Goal: Task Accomplishment & Management: Use online tool/utility

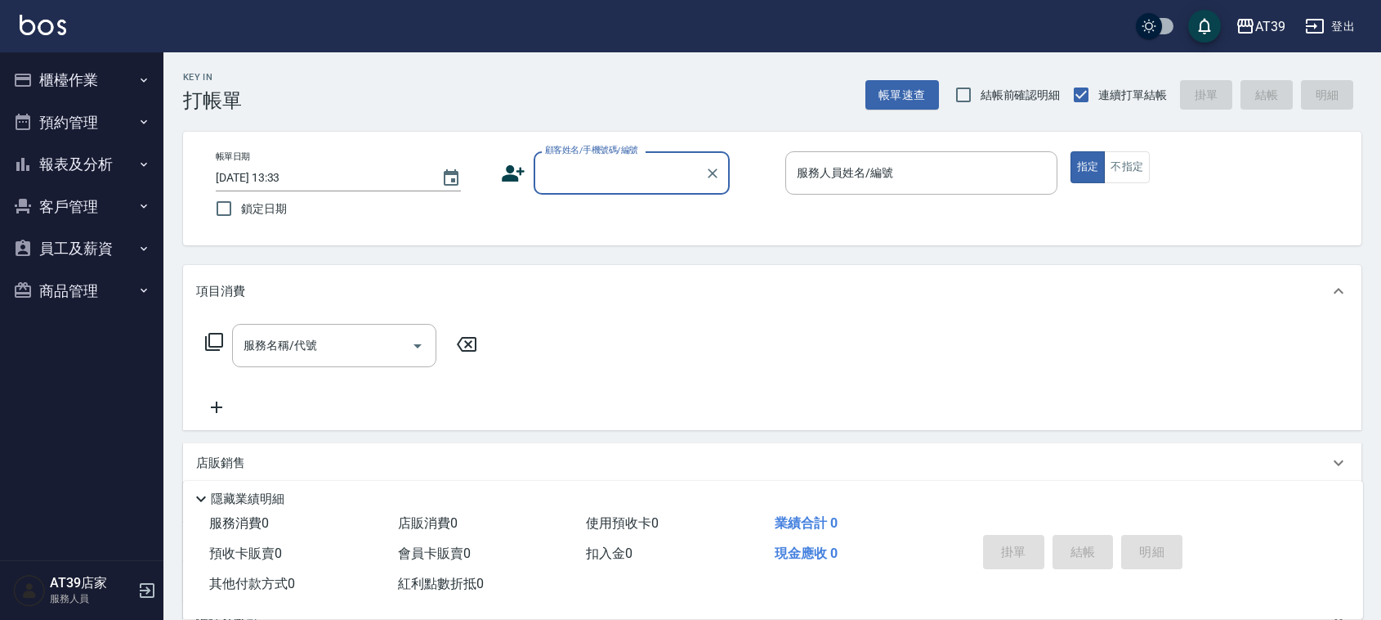
click at [638, 178] on input "顧客姓名/手機號碼/編號" at bounding box center [619, 173] width 157 height 29
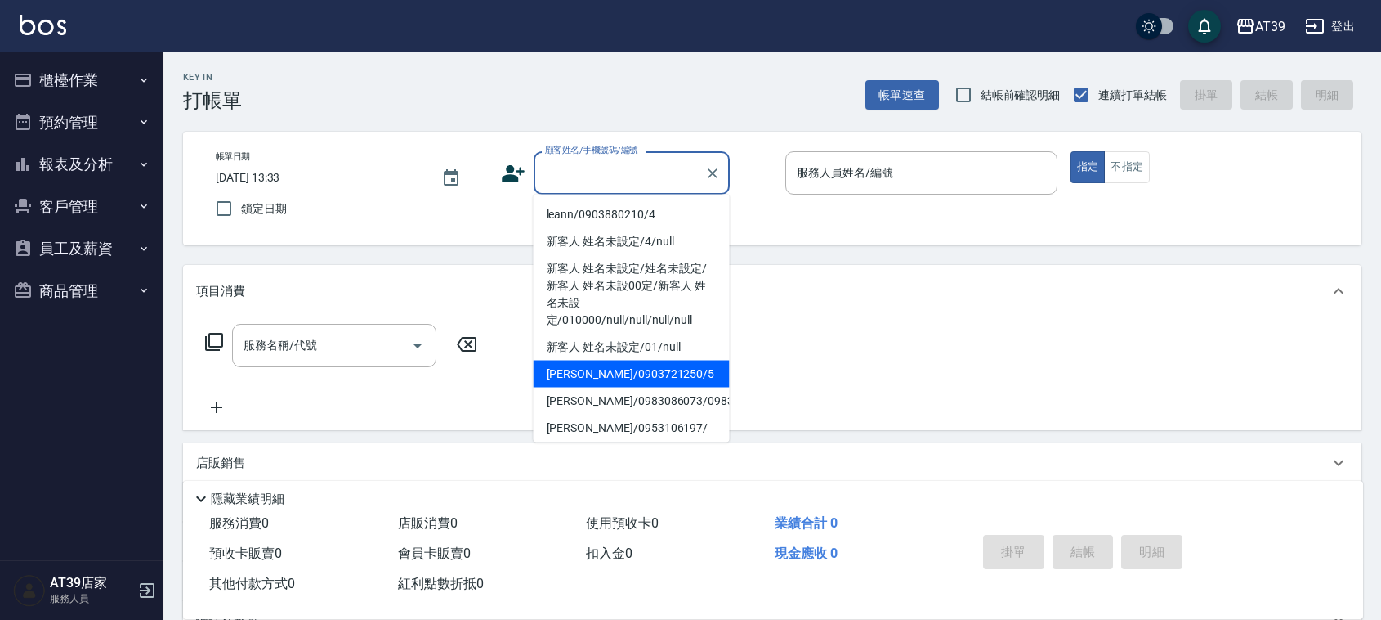
click at [656, 368] on li "[PERSON_NAME]/0903721250/5" at bounding box center [632, 373] width 196 height 27
type input "[PERSON_NAME]/0903721250/5"
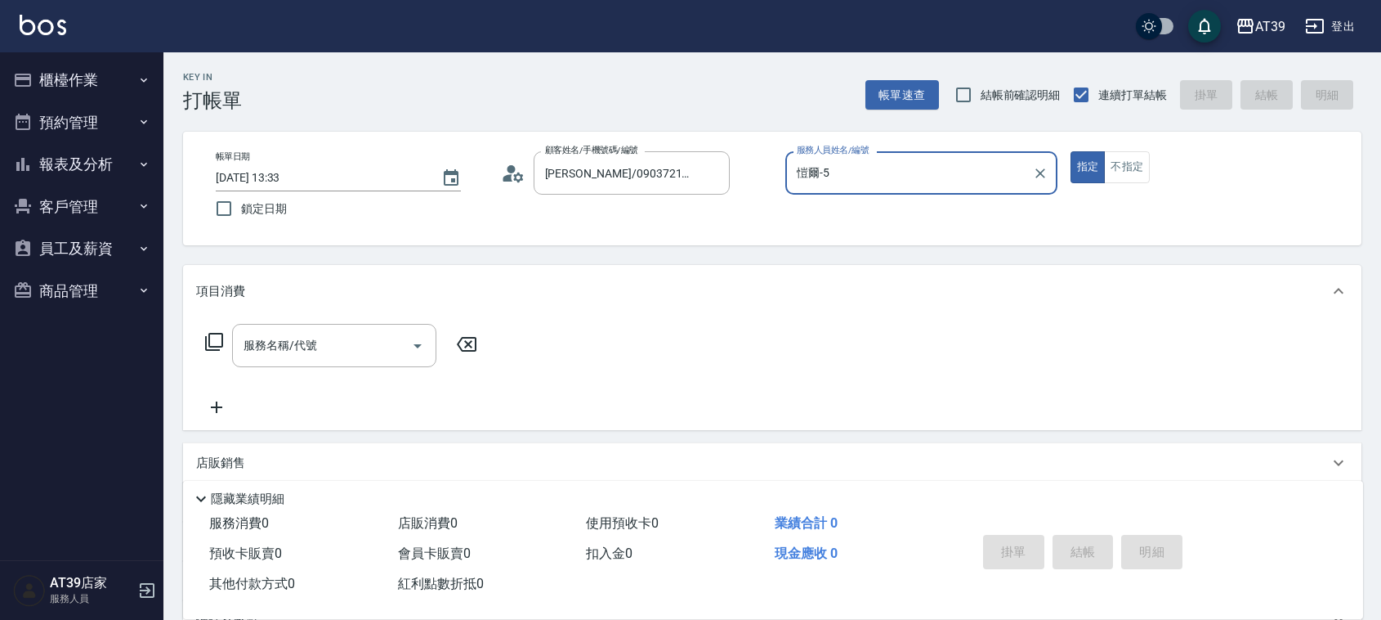
type input "愷爾-5"
click at [305, 343] on div "服務名稱/代號 服務名稱/代號" at bounding box center [334, 345] width 204 height 43
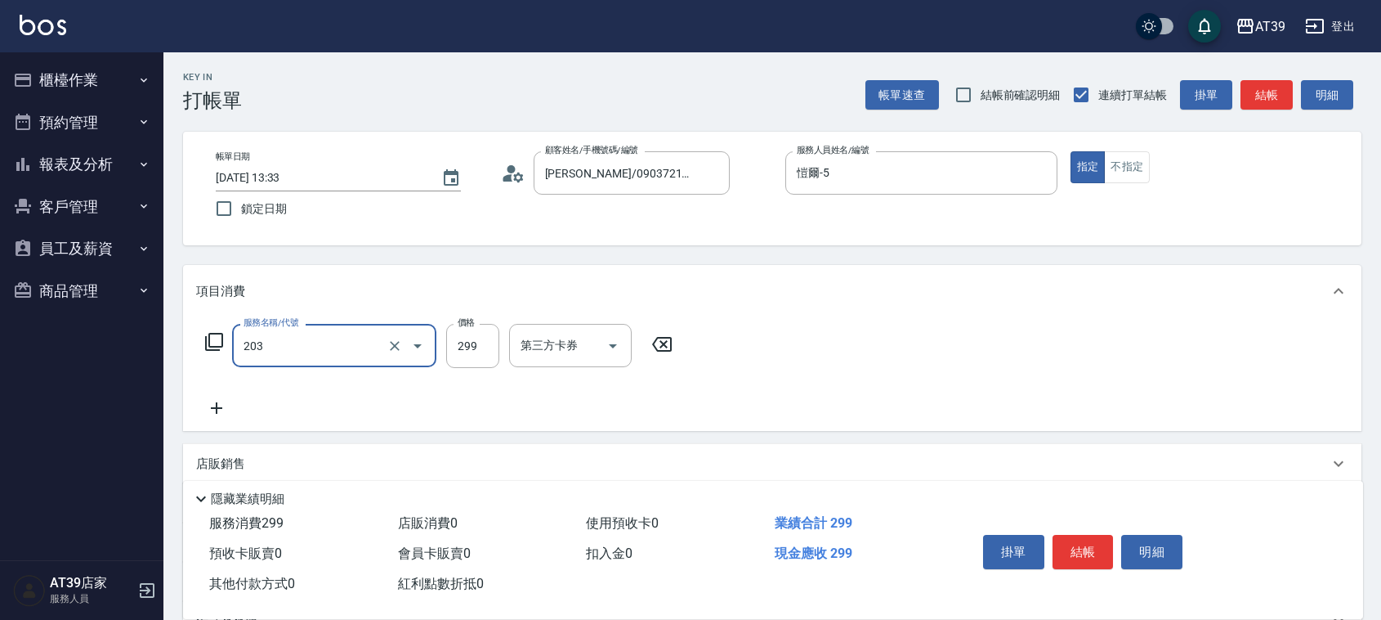
type input "B級洗+剪(203)"
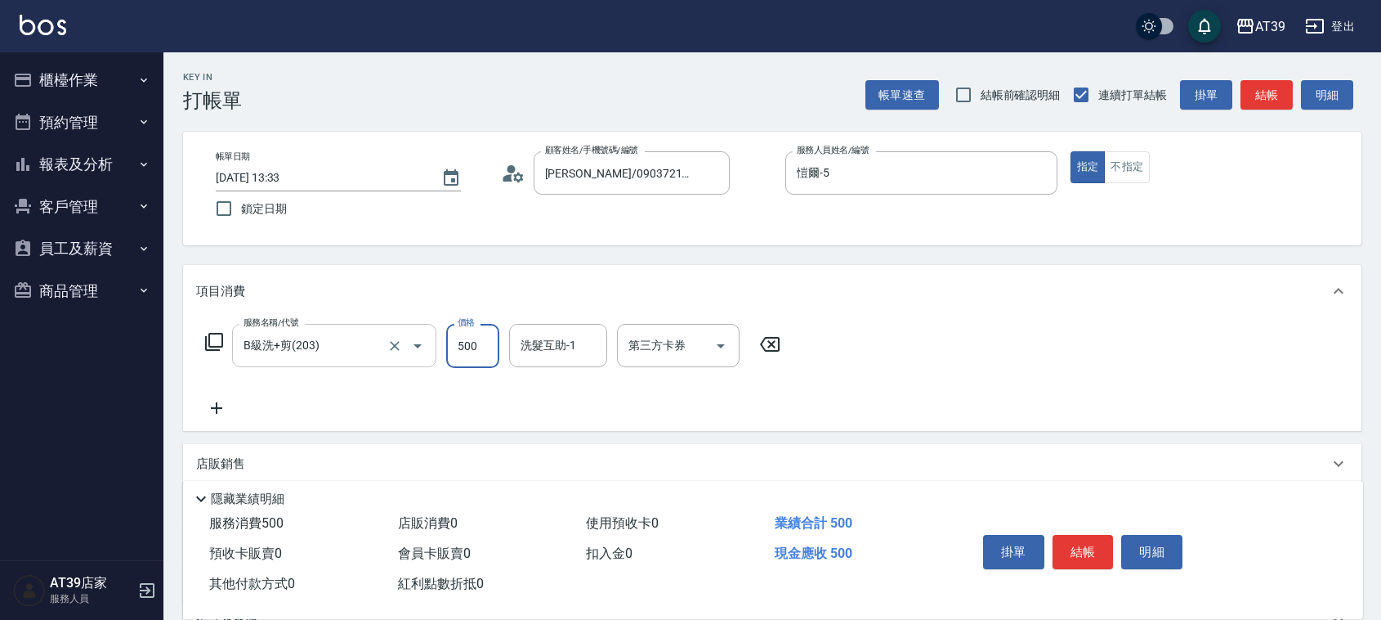
type input "500"
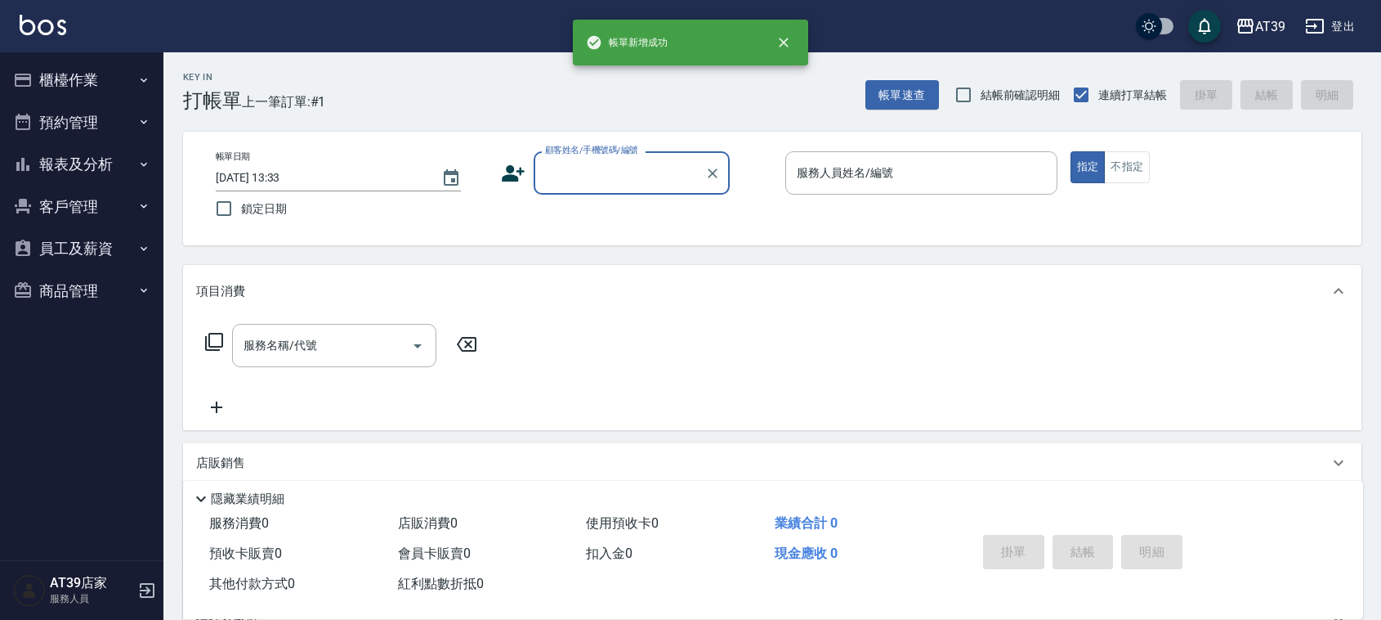
click at [65, 157] on button "報表及分析" at bounding box center [82, 164] width 150 height 43
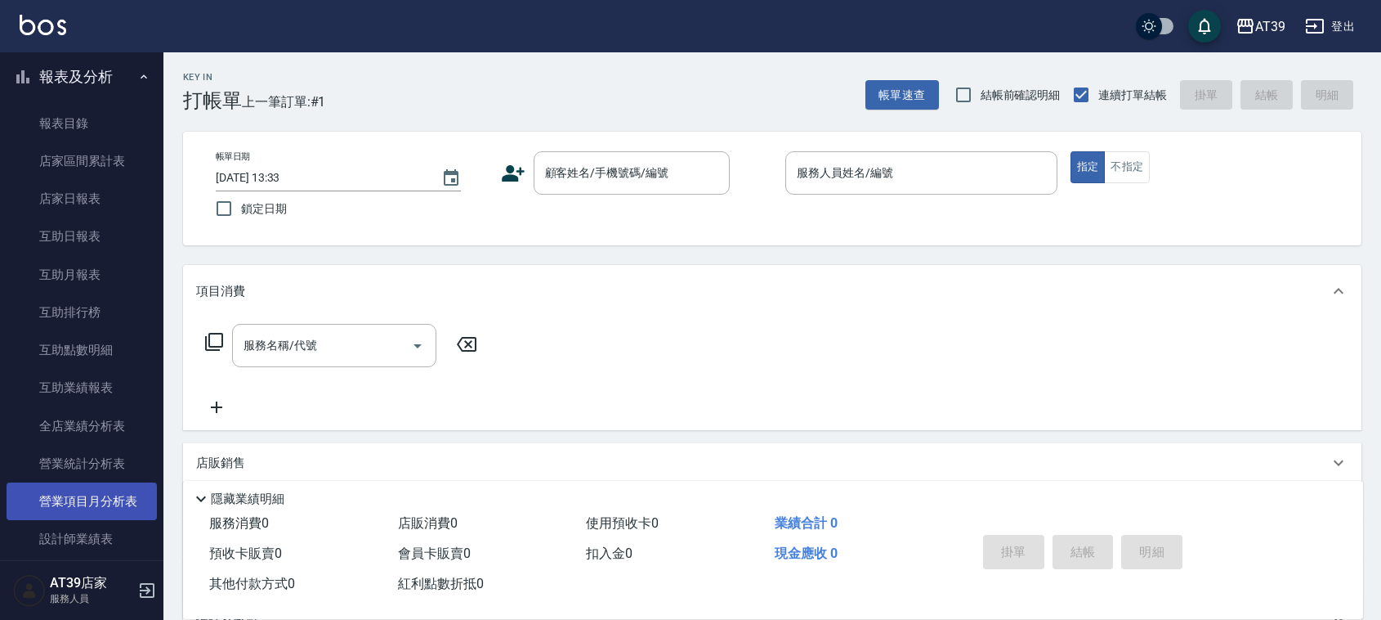
scroll to position [307, 0]
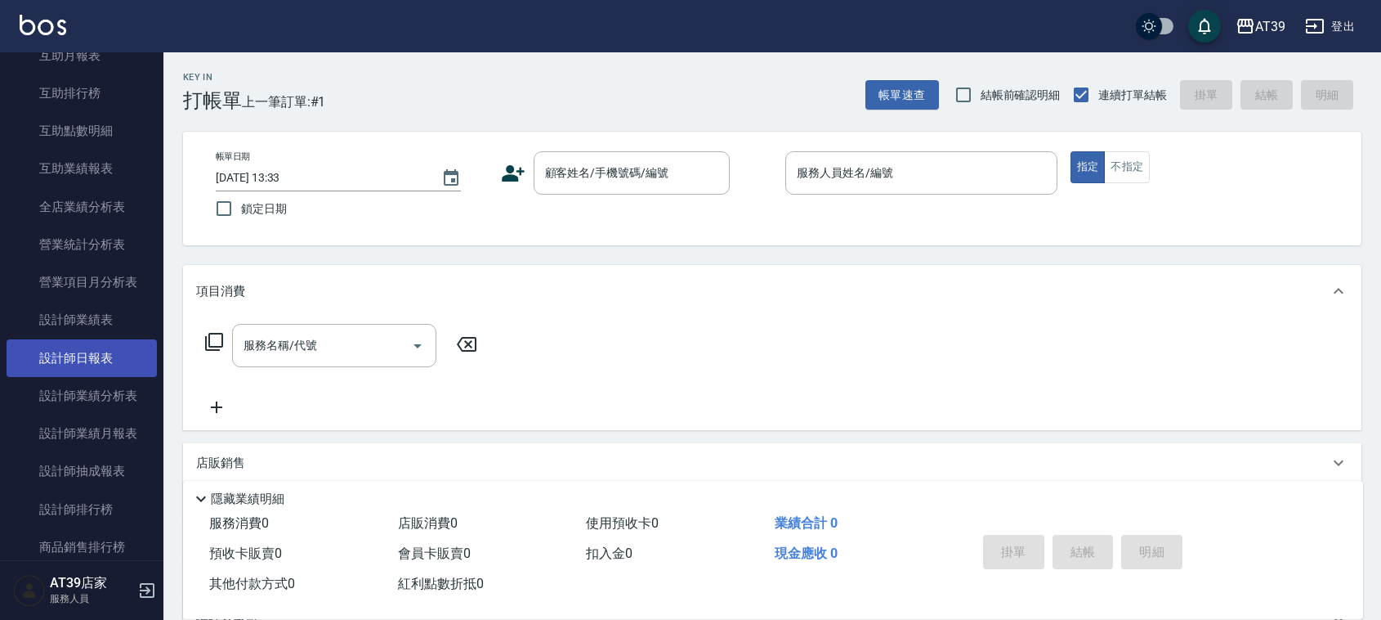
click at [86, 346] on link "設計師日報表" at bounding box center [82, 358] width 150 height 38
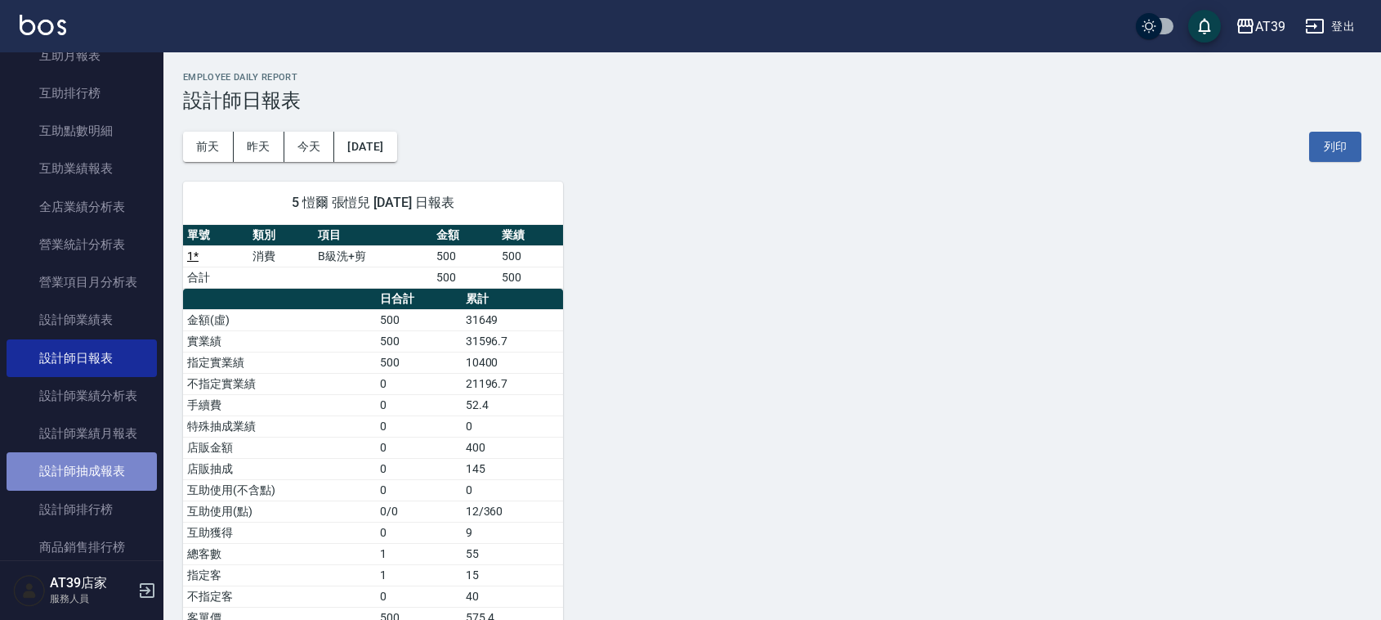
click at [104, 471] on link "設計師抽成報表" at bounding box center [82, 471] width 150 height 38
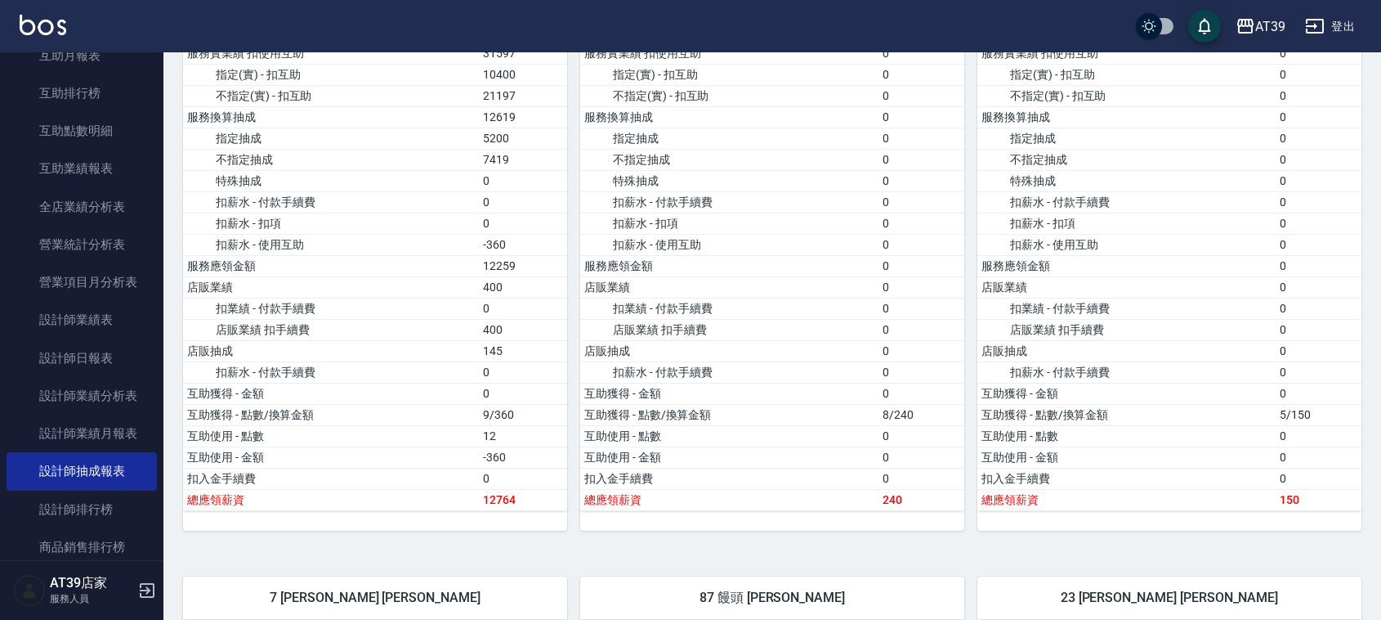
scroll to position [1839, 0]
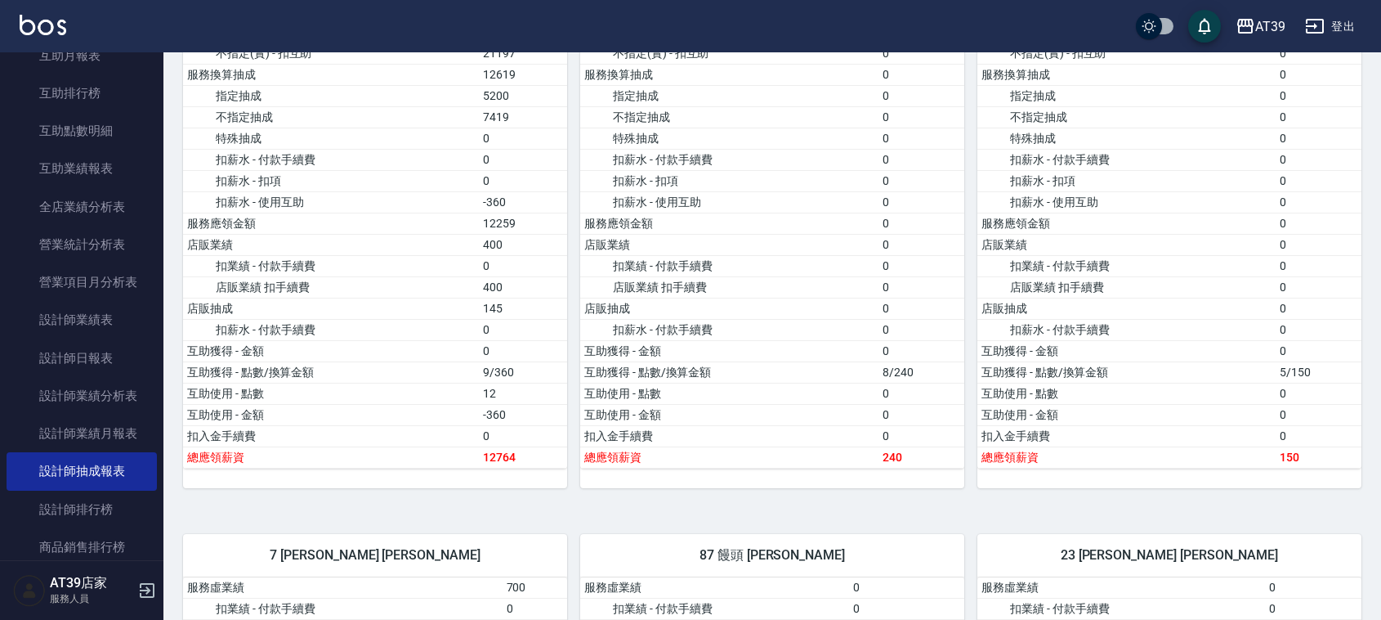
click at [57, 29] on img at bounding box center [43, 25] width 47 height 20
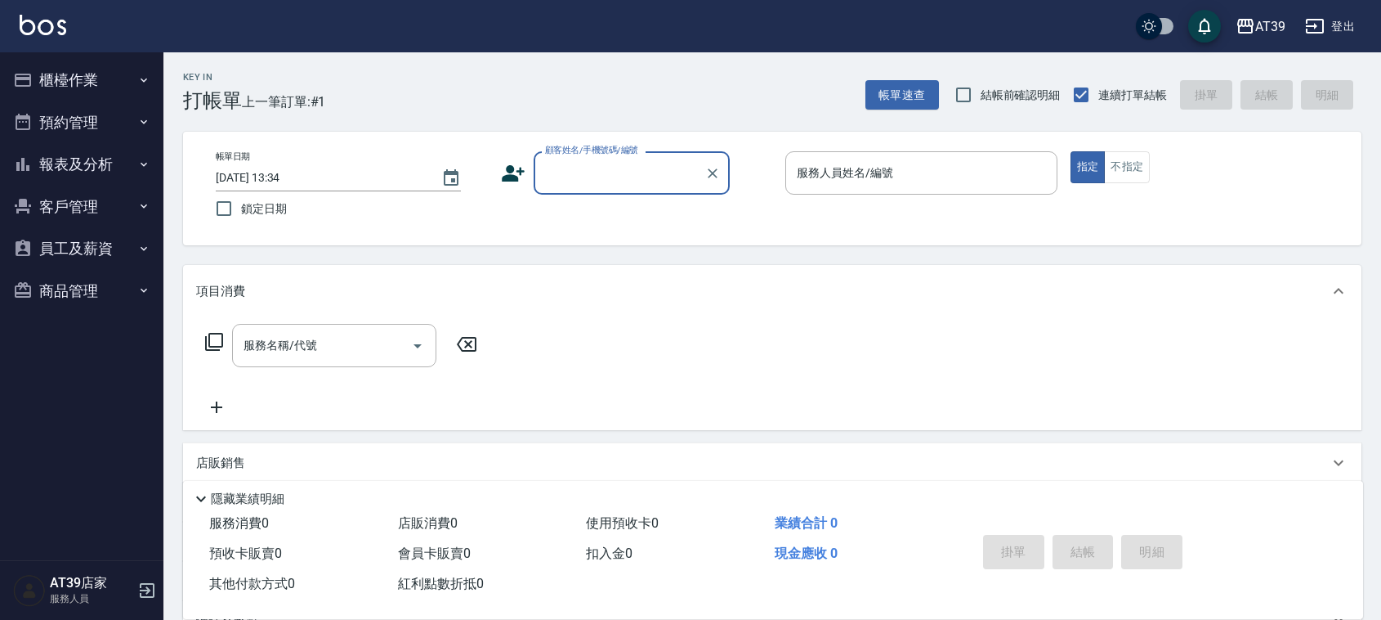
click at [120, 87] on button "櫃檯作業" at bounding box center [82, 80] width 150 height 43
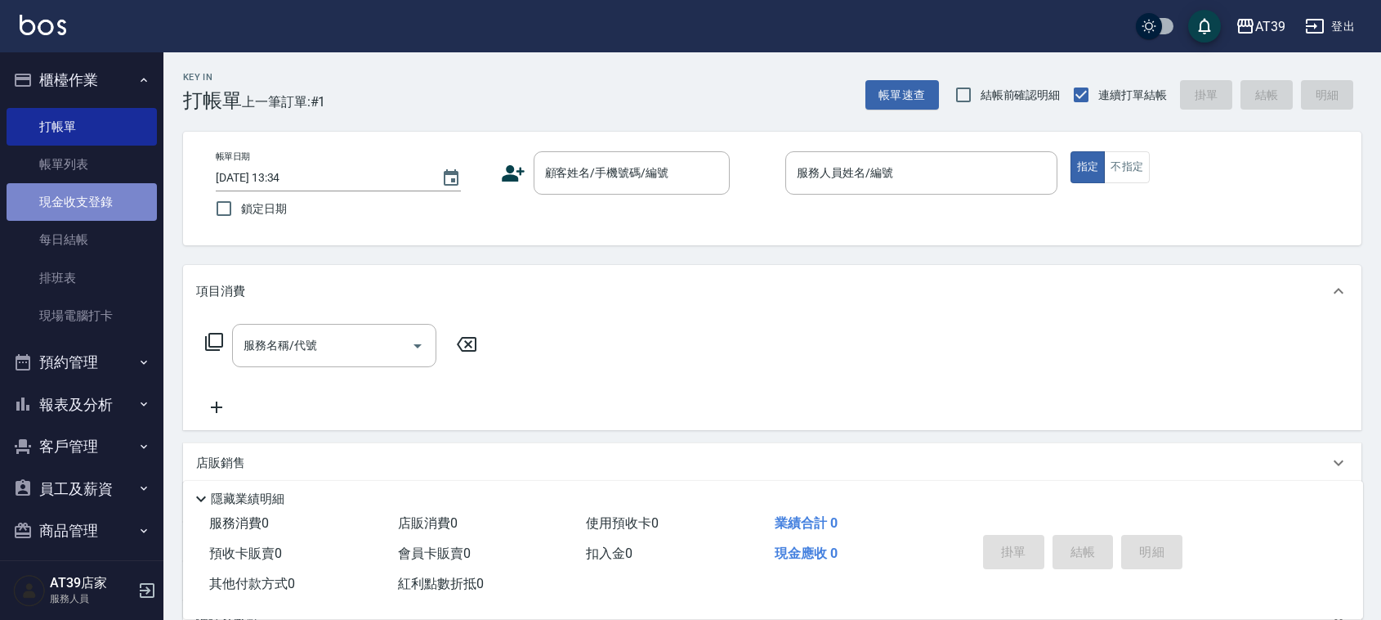
click at [124, 190] on link "現金收支登錄" at bounding box center [82, 202] width 150 height 38
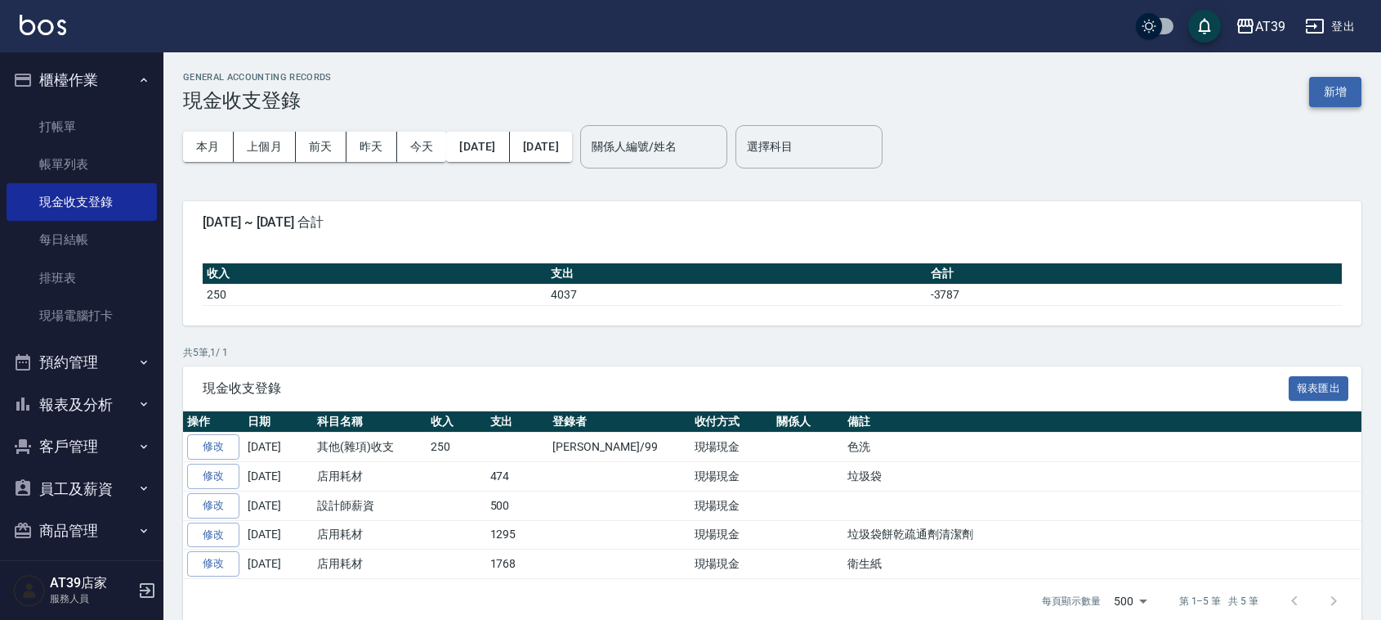
click at [1345, 79] on button "新增" at bounding box center [1336, 92] width 52 height 30
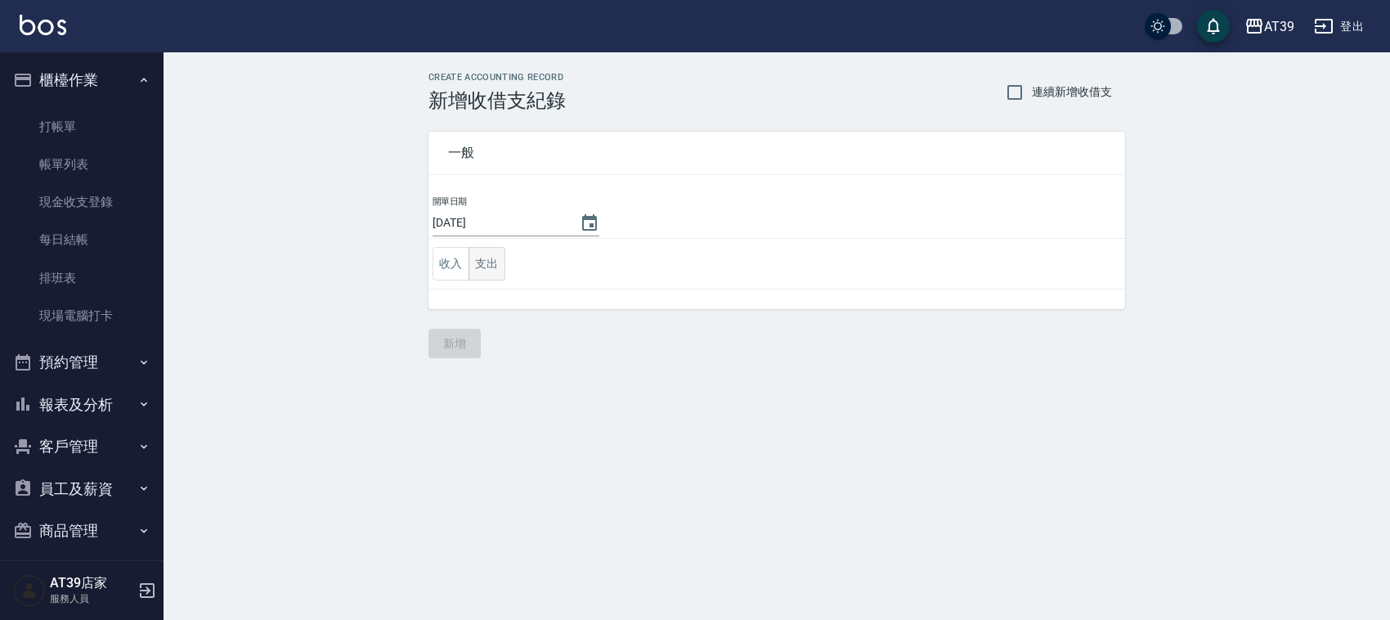
click at [496, 268] on button "支出" at bounding box center [486, 264] width 37 height 34
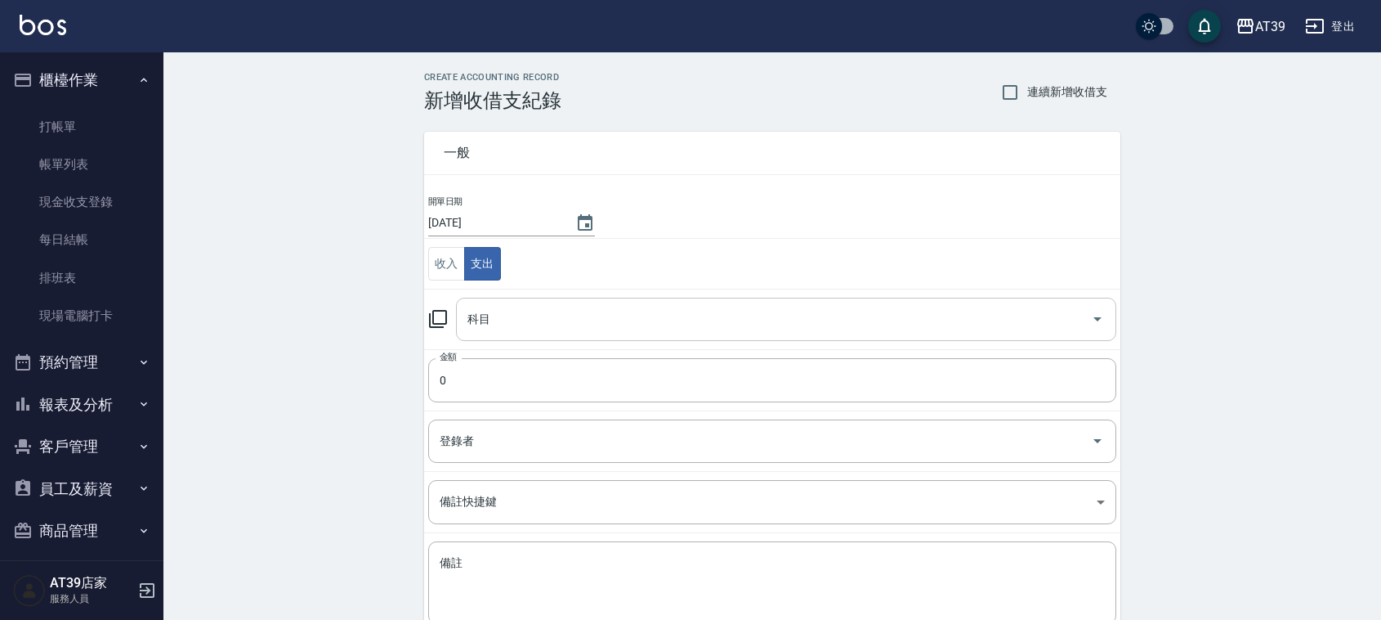
click at [533, 321] on input "科目" at bounding box center [773, 319] width 621 height 29
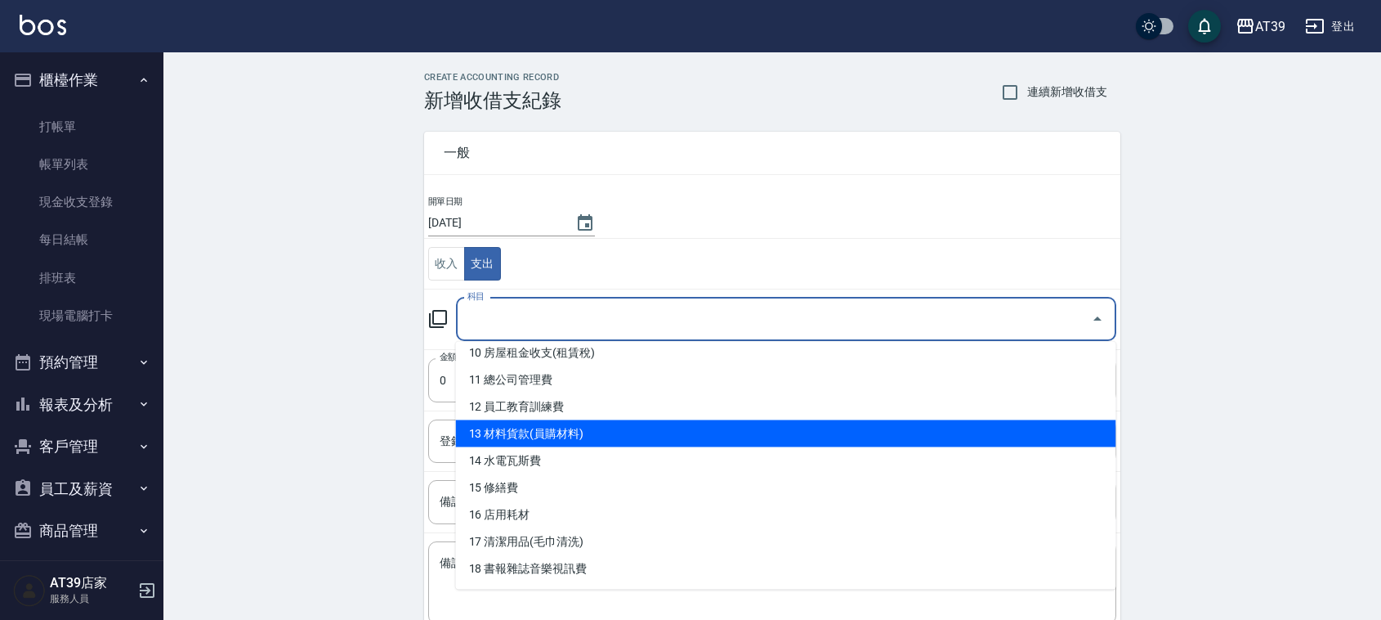
scroll to position [177, 0]
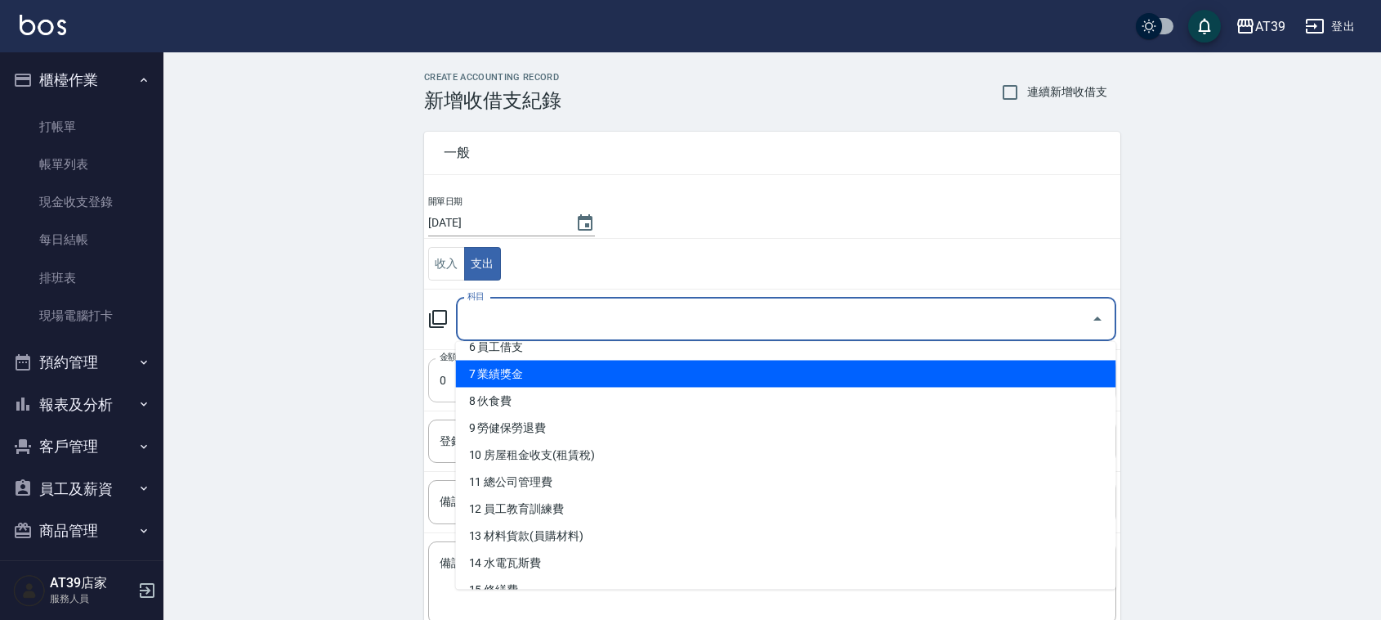
click at [701, 374] on li "7 業績獎金" at bounding box center [786, 373] width 660 height 27
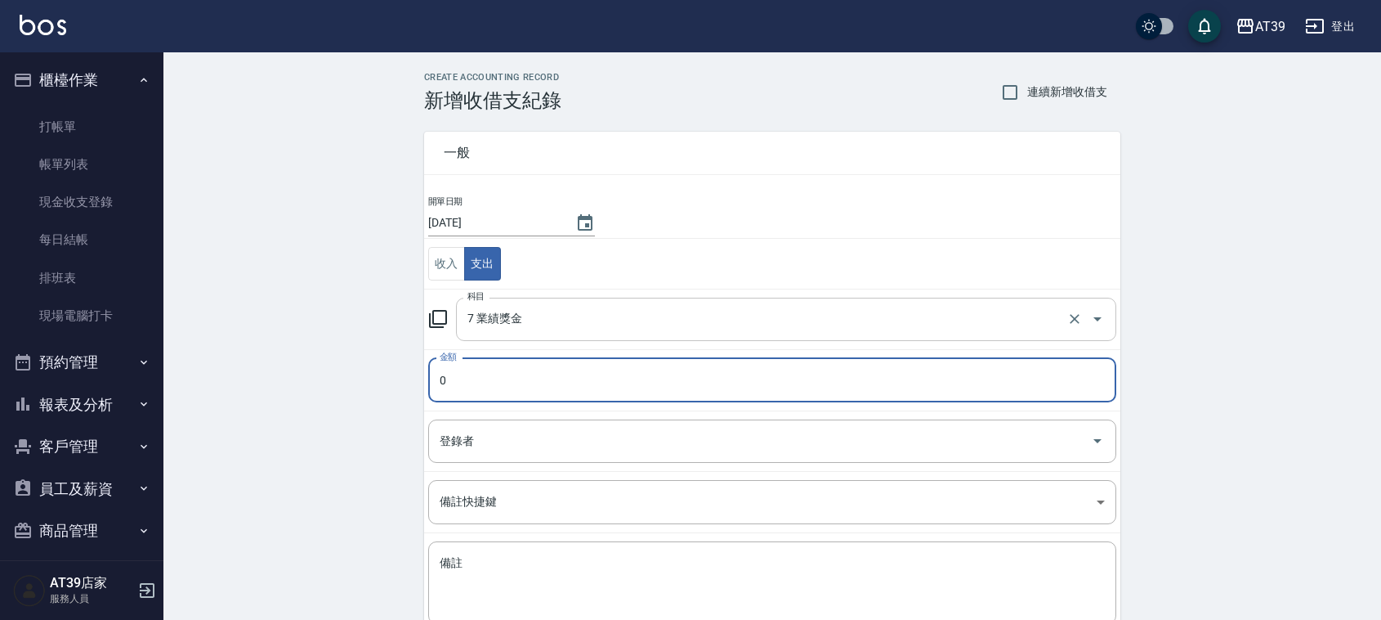
click at [593, 315] on input "7 業績獎金" at bounding box center [763, 319] width 600 height 29
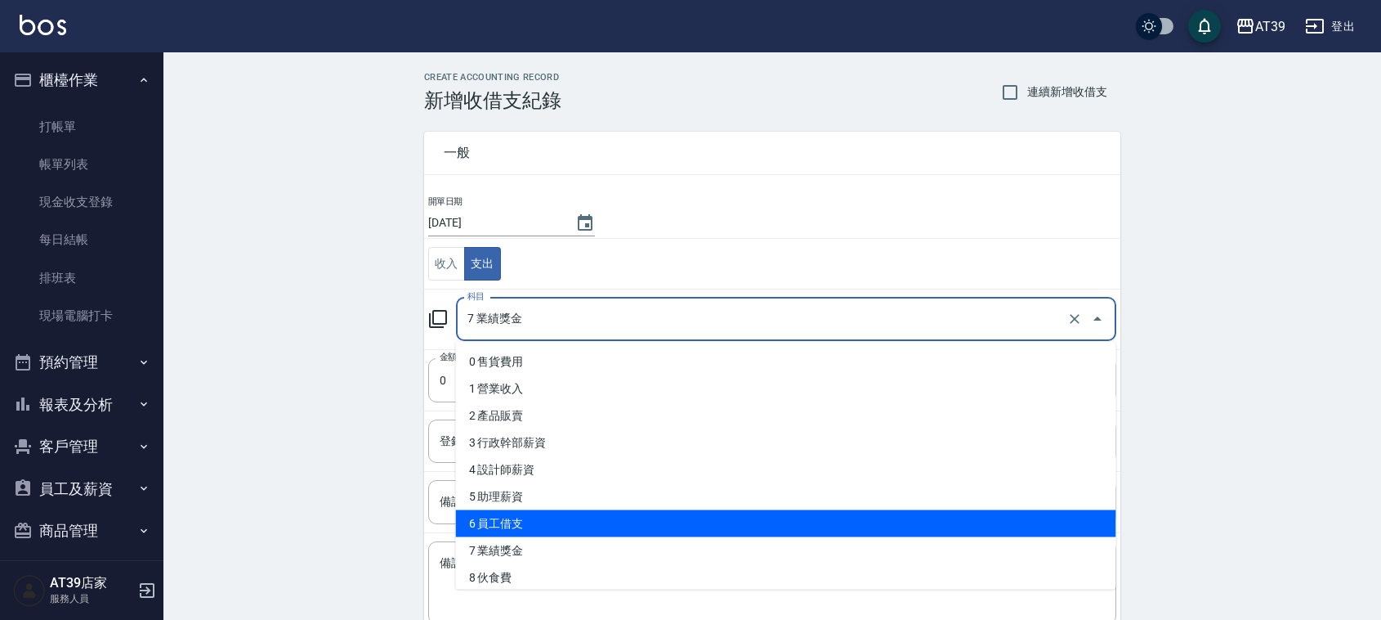
click at [565, 513] on li "6 員工借支" at bounding box center [786, 523] width 660 height 27
type input "6 員工借支"
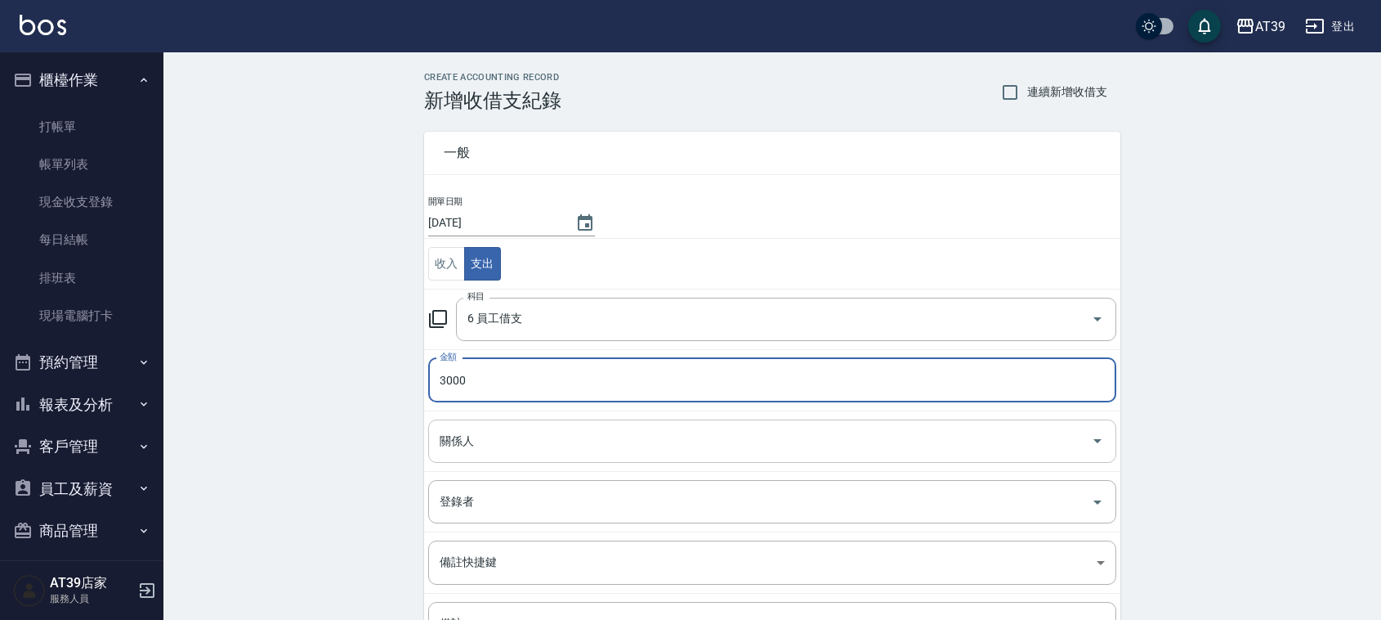
type input "3000"
click at [753, 443] on input "關係人" at bounding box center [760, 441] width 649 height 29
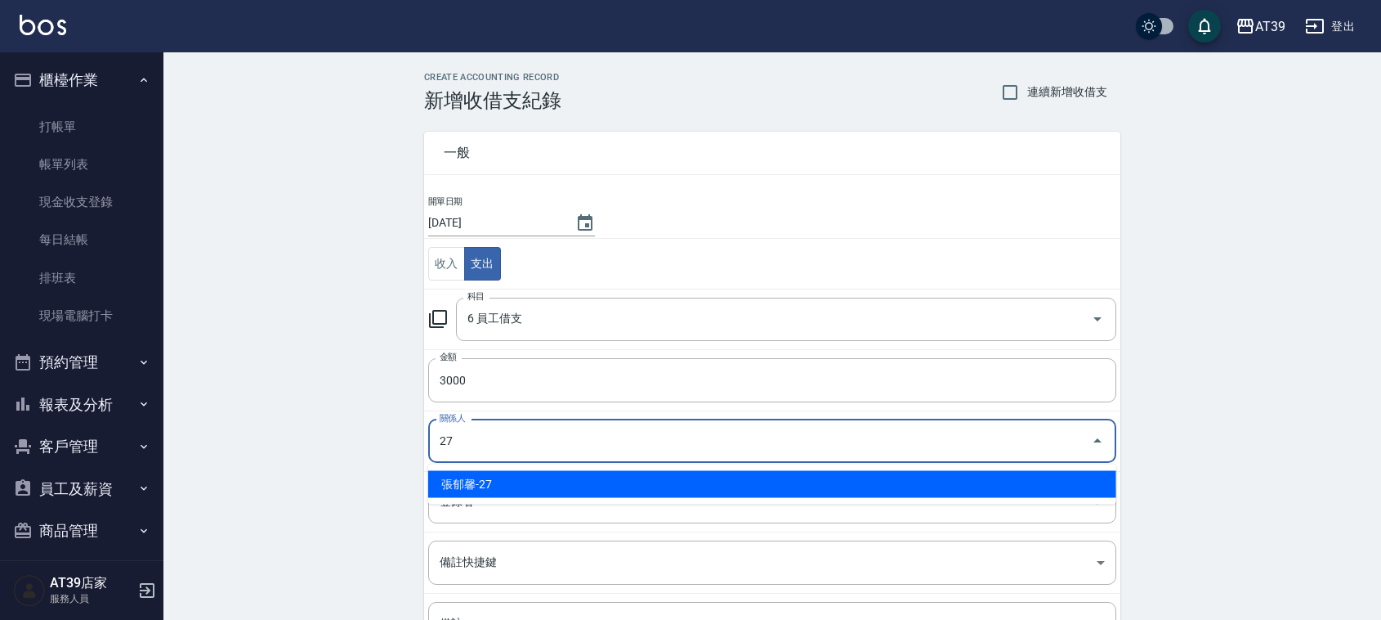
type input "張郁馨-27"
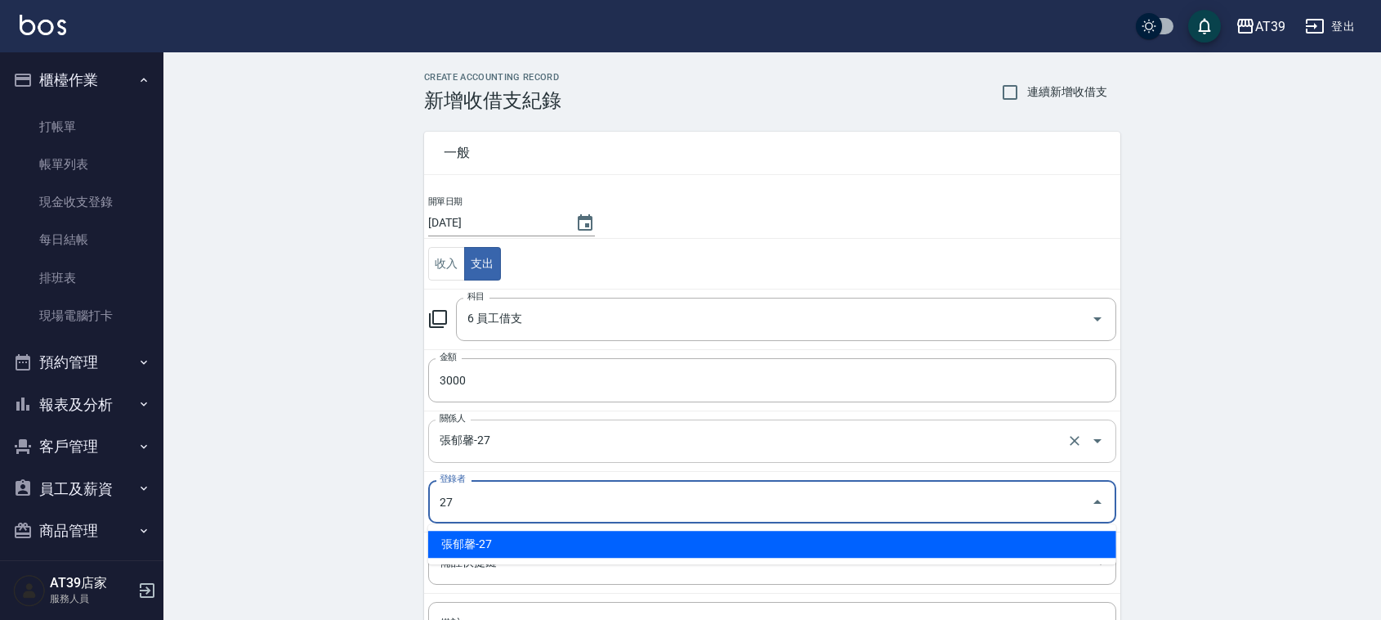
type input "張郁馨-27"
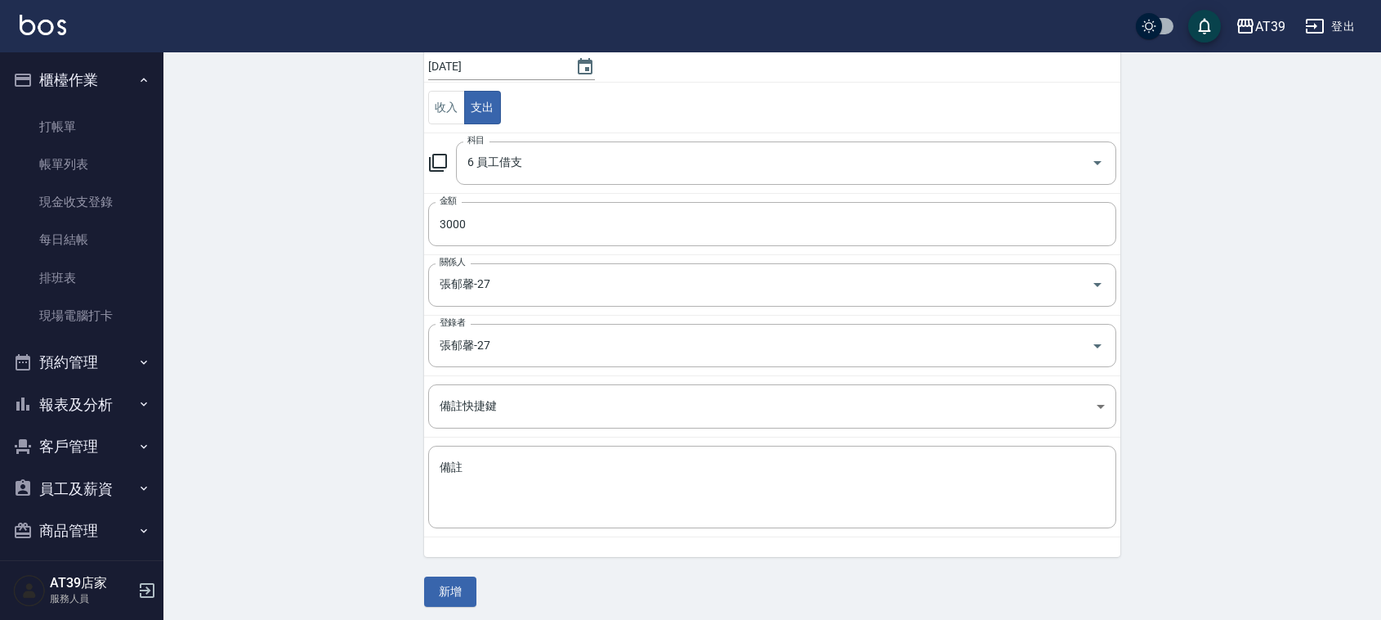
scroll to position [163, 0]
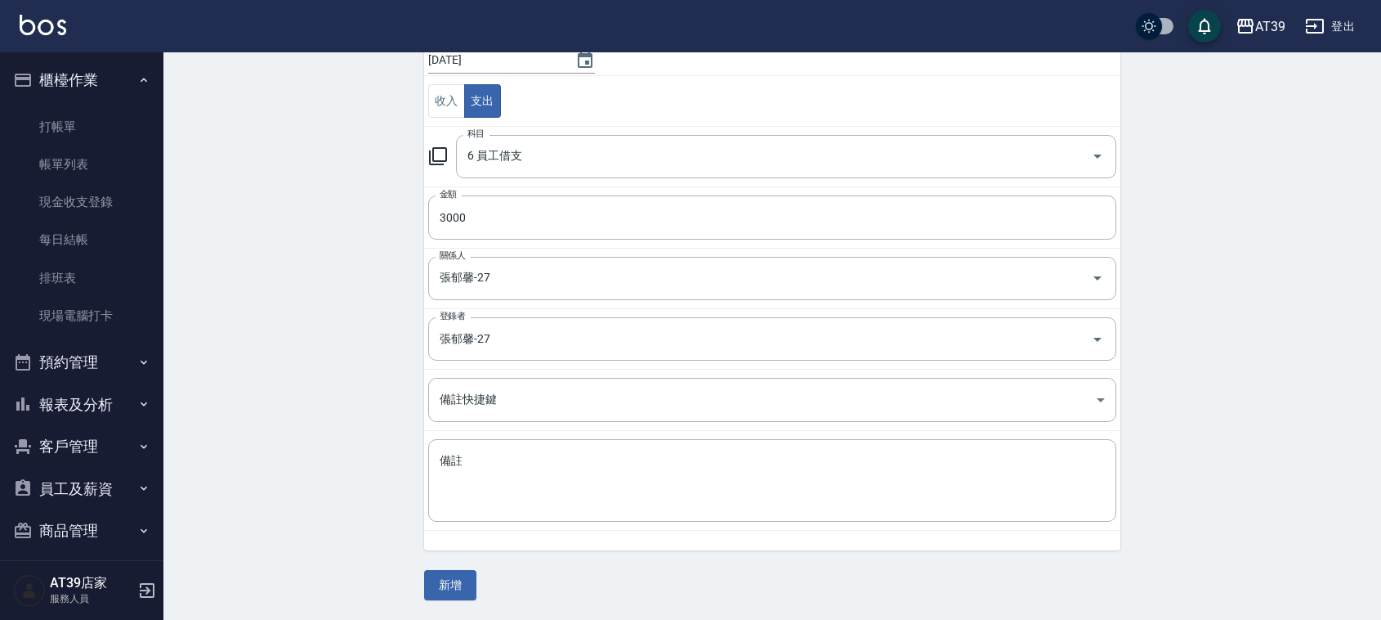
click at [468, 571] on button "新增" at bounding box center [450, 585] width 52 height 30
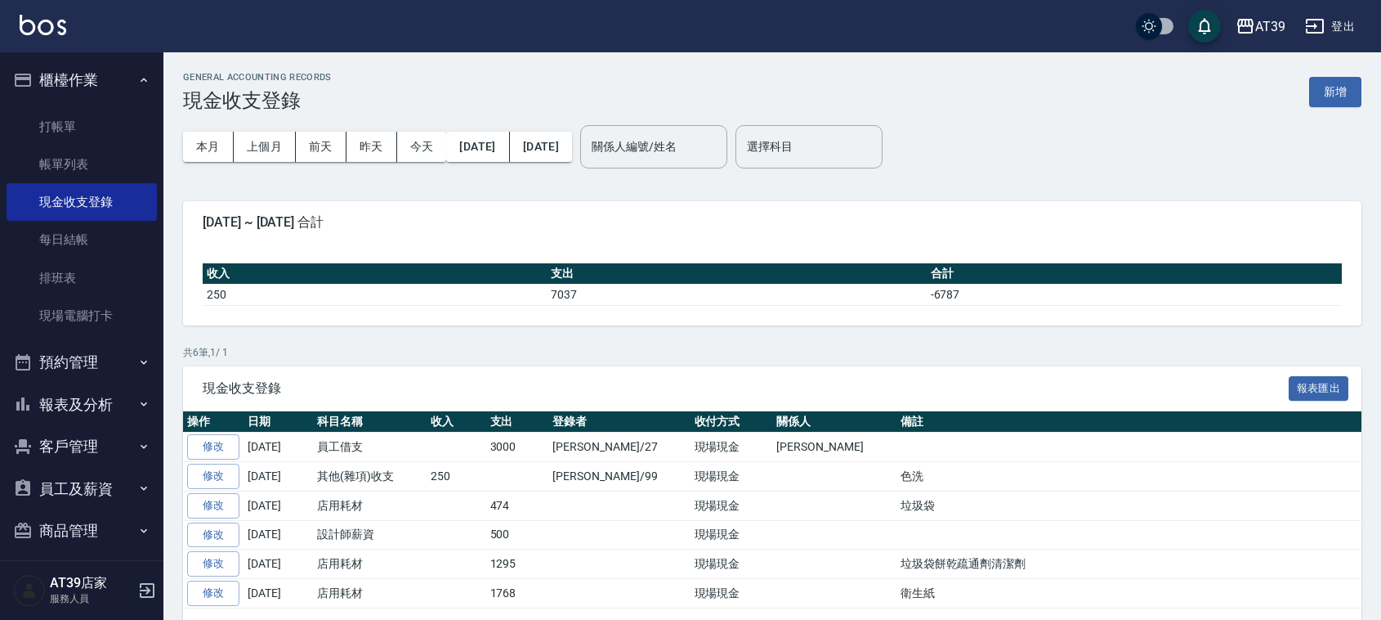
drag, startPoint x: 868, startPoint y: 222, endPoint x: 869, endPoint y: 290, distance: 68.7
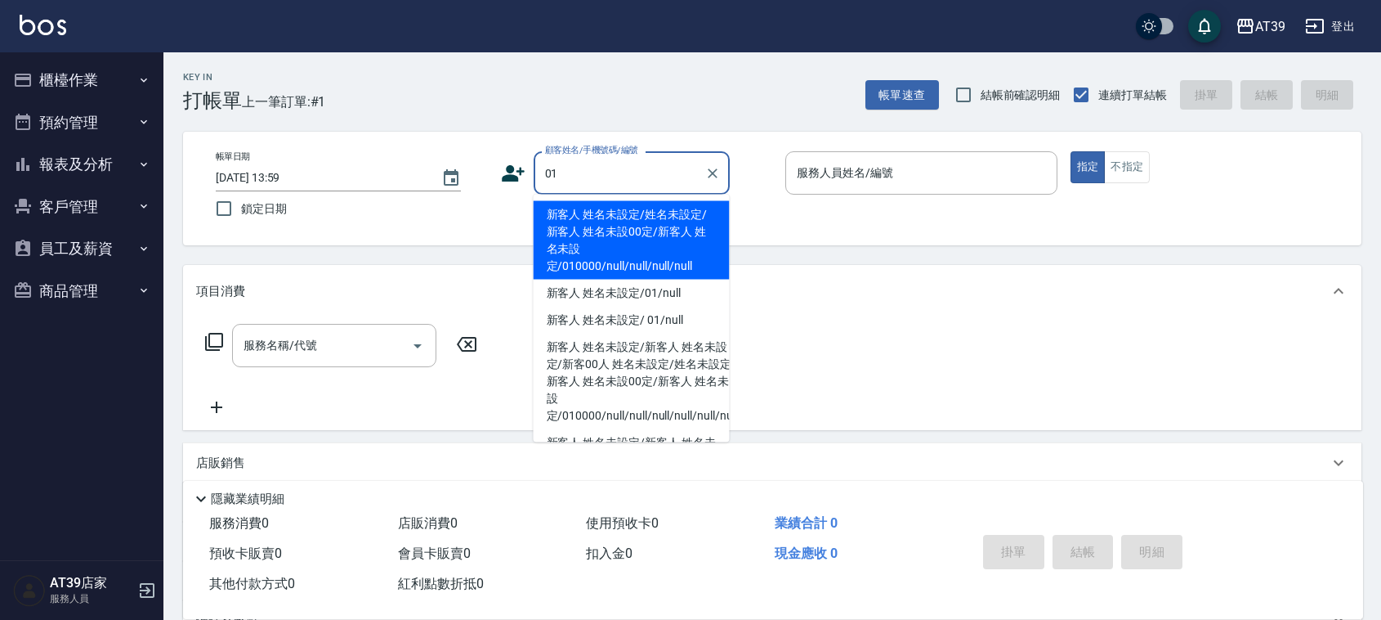
type input "新客人 姓名未設定/姓名未設定/新客人 姓名未設00定/新客人 姓名未設定/010000/null/null/null/null"
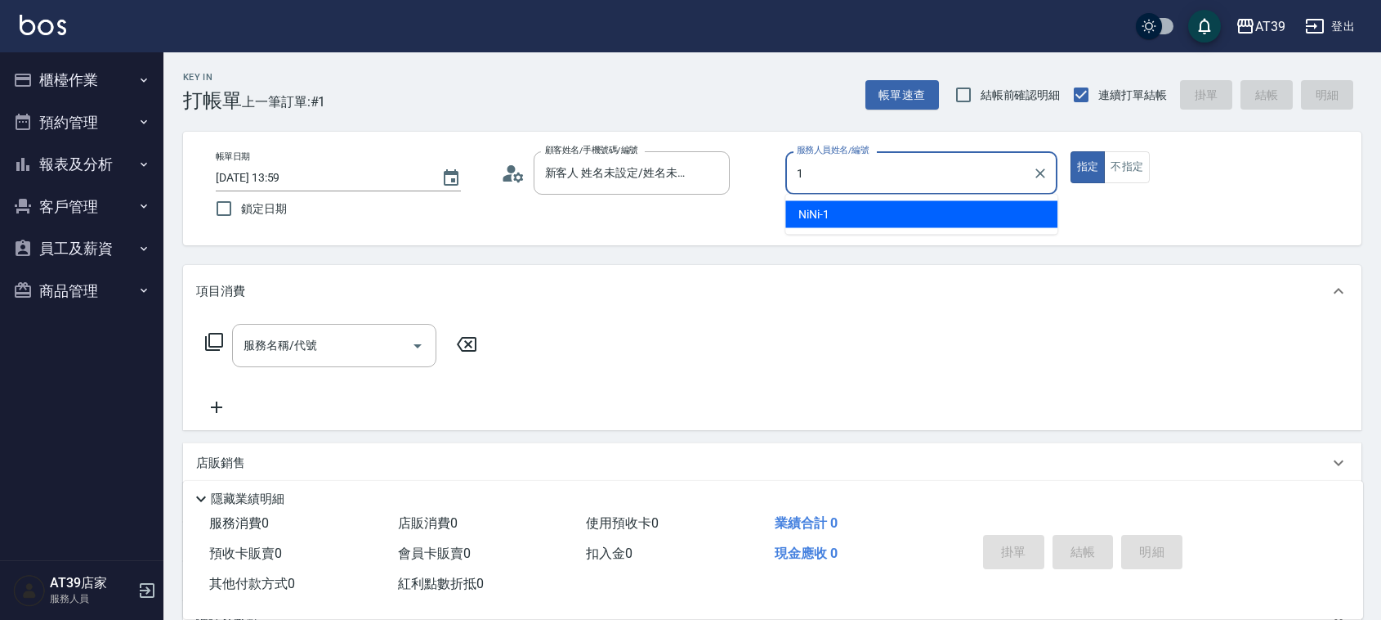
type input "NiNi-1"
type button "true"
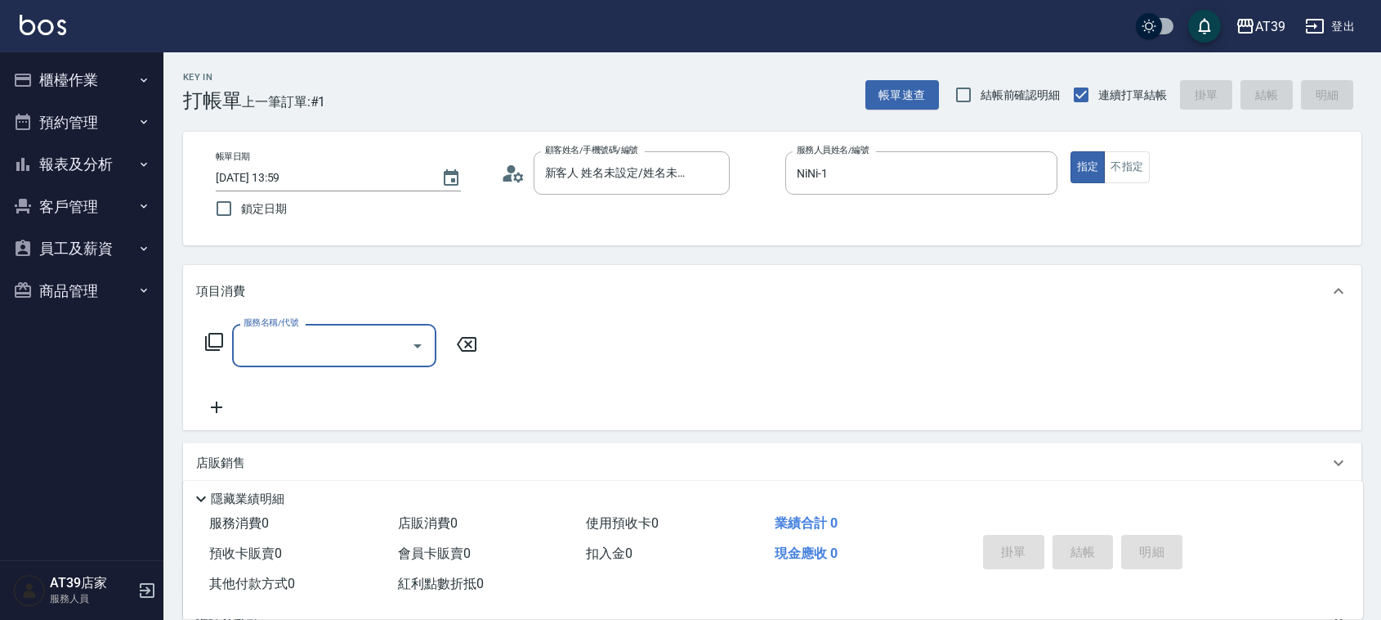
type input "1"
type input "新客人 姓名未設定/01/null"
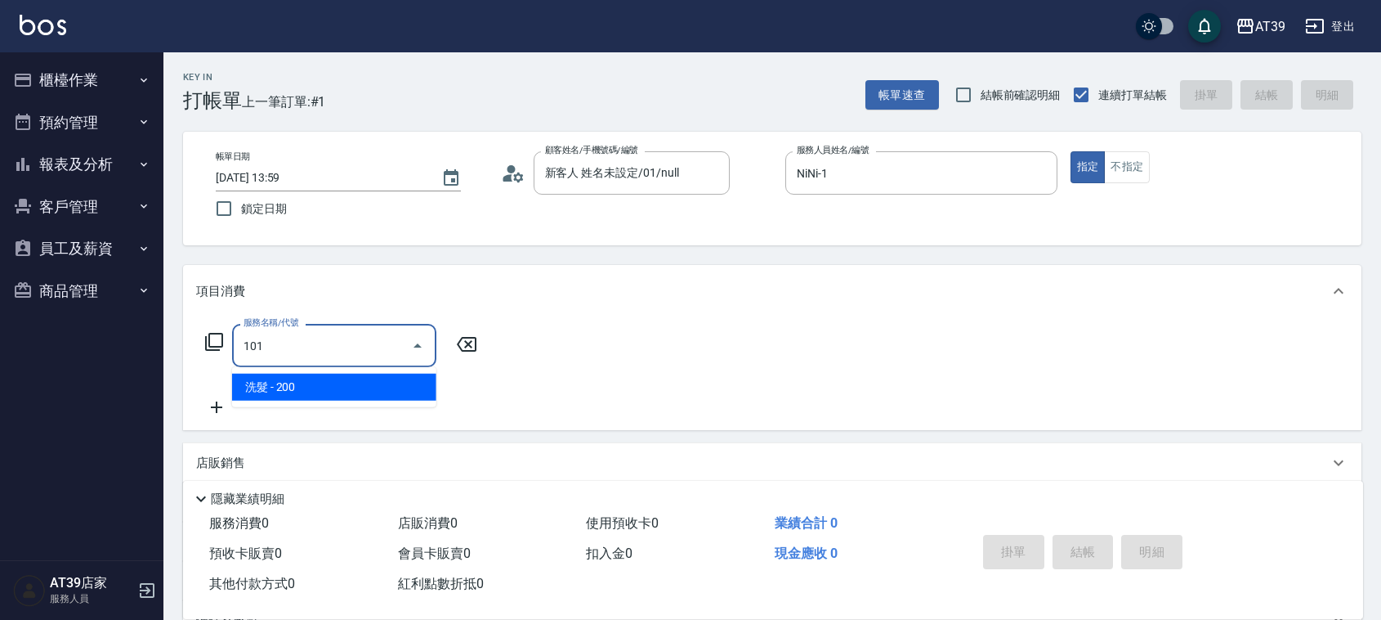
type input "洗髮(101)"
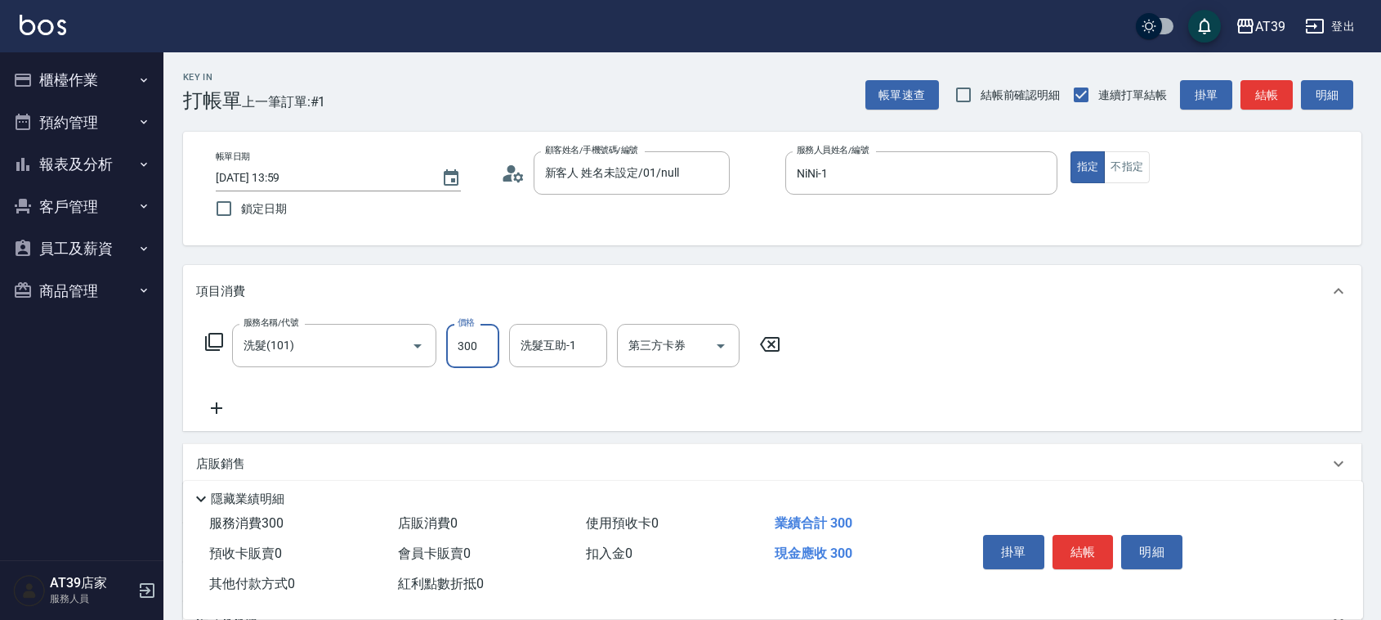
type input "300"
type input "芊芊-27"
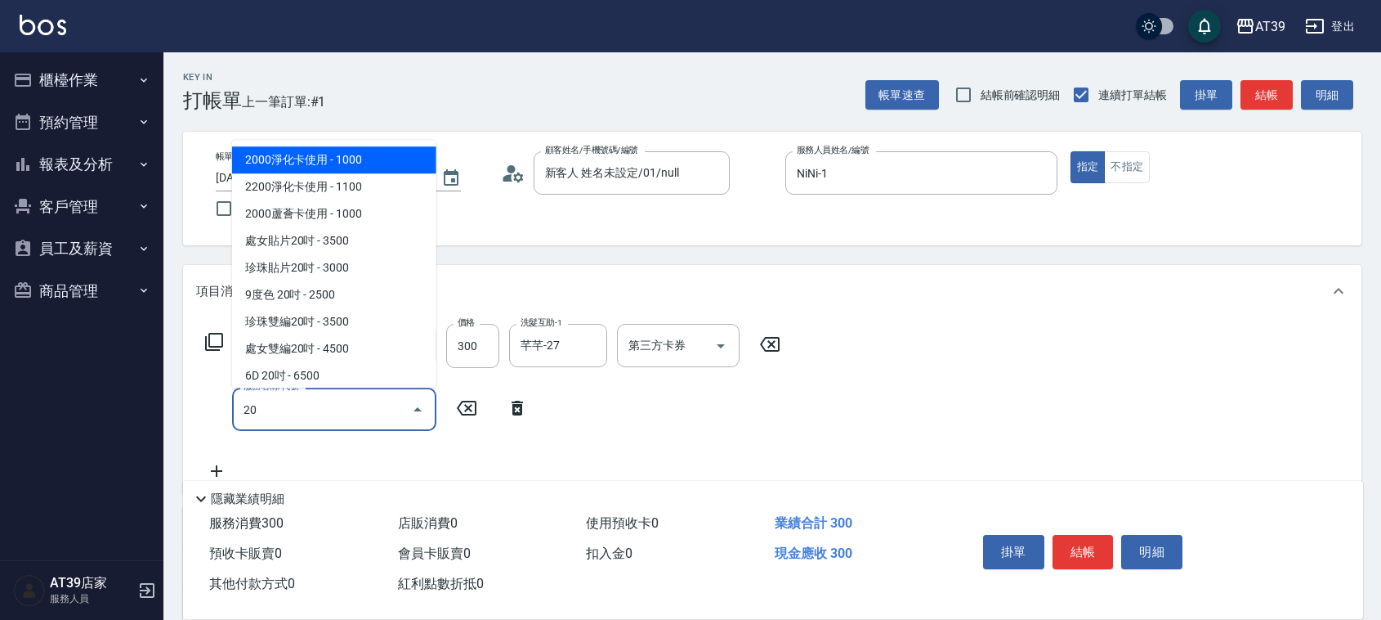
type input "204"
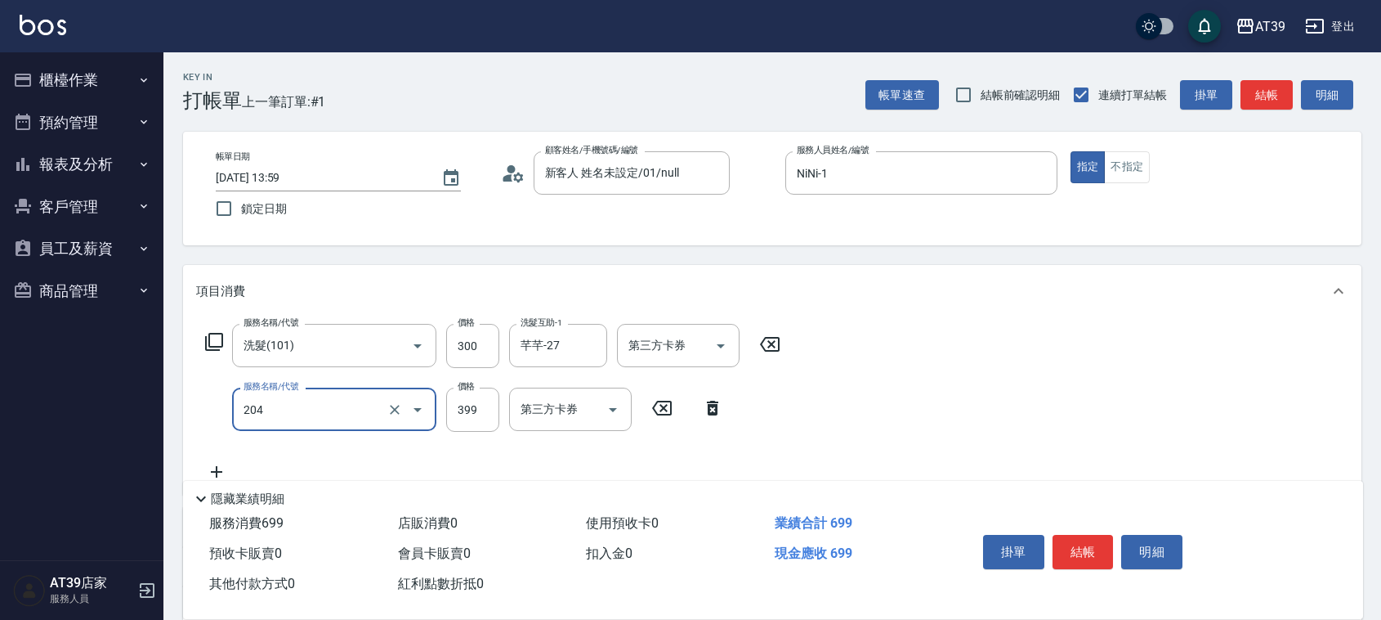
type input "A級洗+剪(204)"
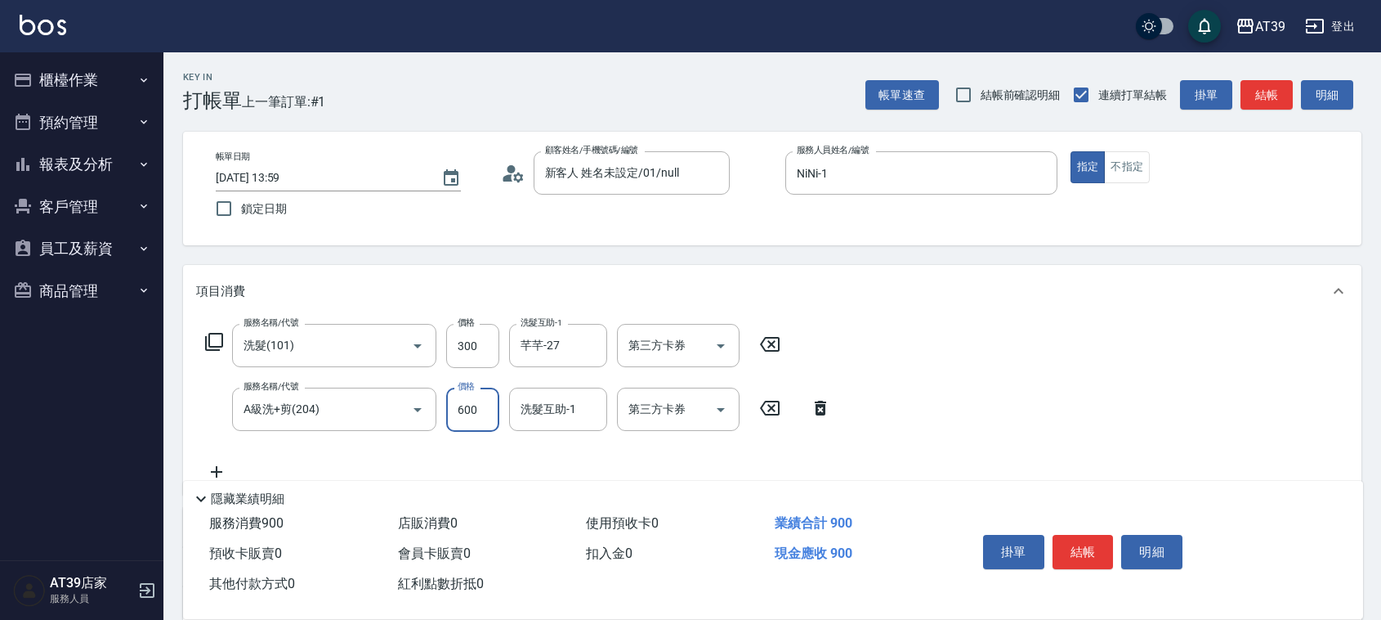
type input "600"
type input "芊芊-27"
click at [1263, 83] on button "結帳" at bounding box center [1267, 95] width 52 height 30
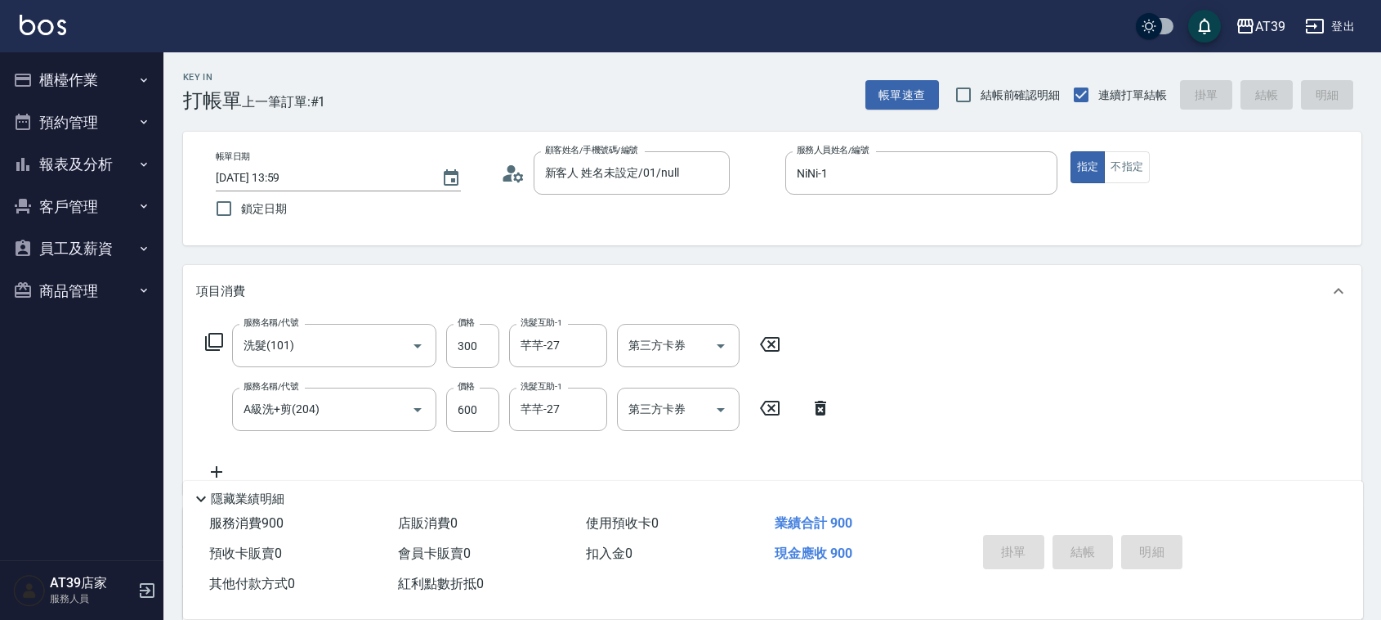
type input "2025/09/26 14:00"
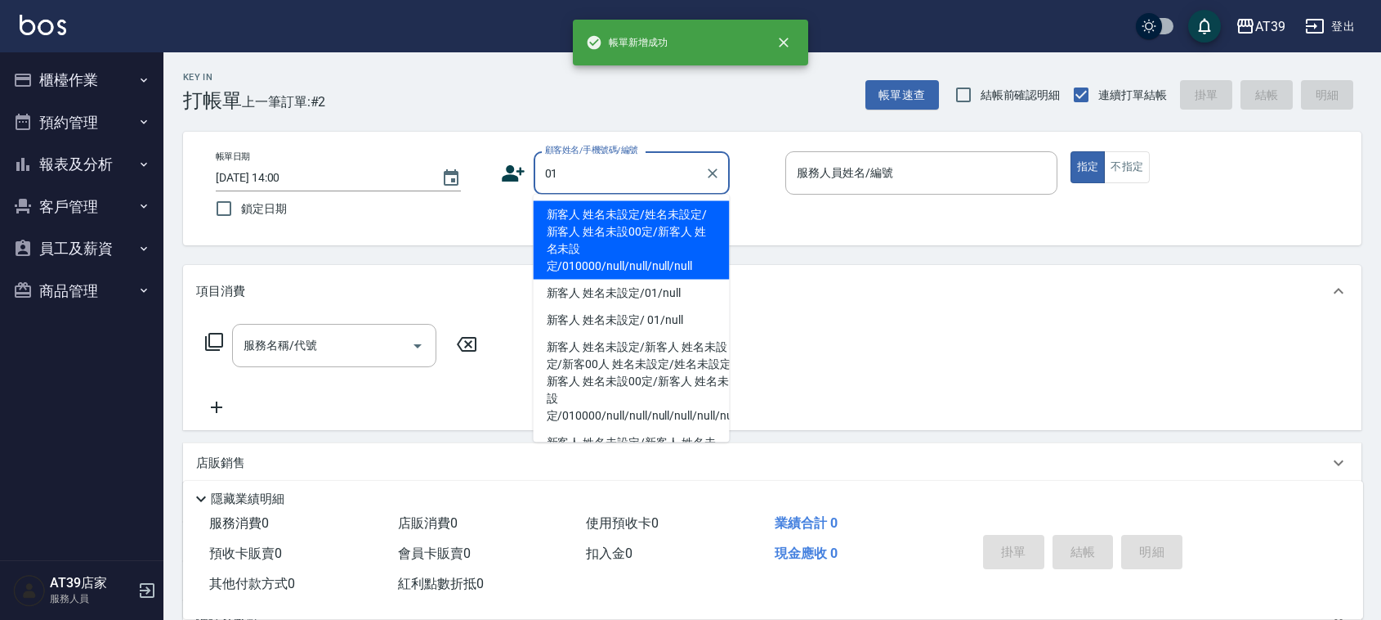
type input "新客人 姓名未設定/姓名未設定/新客人 姓名未設00定/新客人 姓名未設定/010000/null/null/null/null"
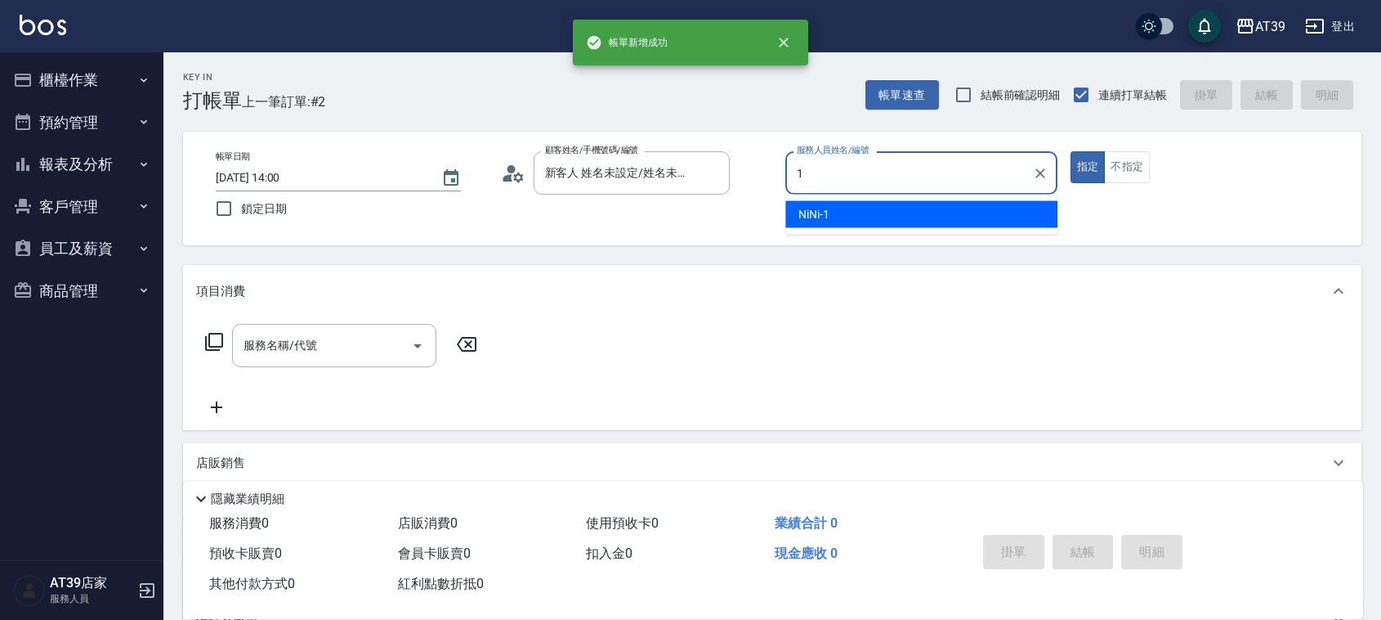
type input "NiNi-1"
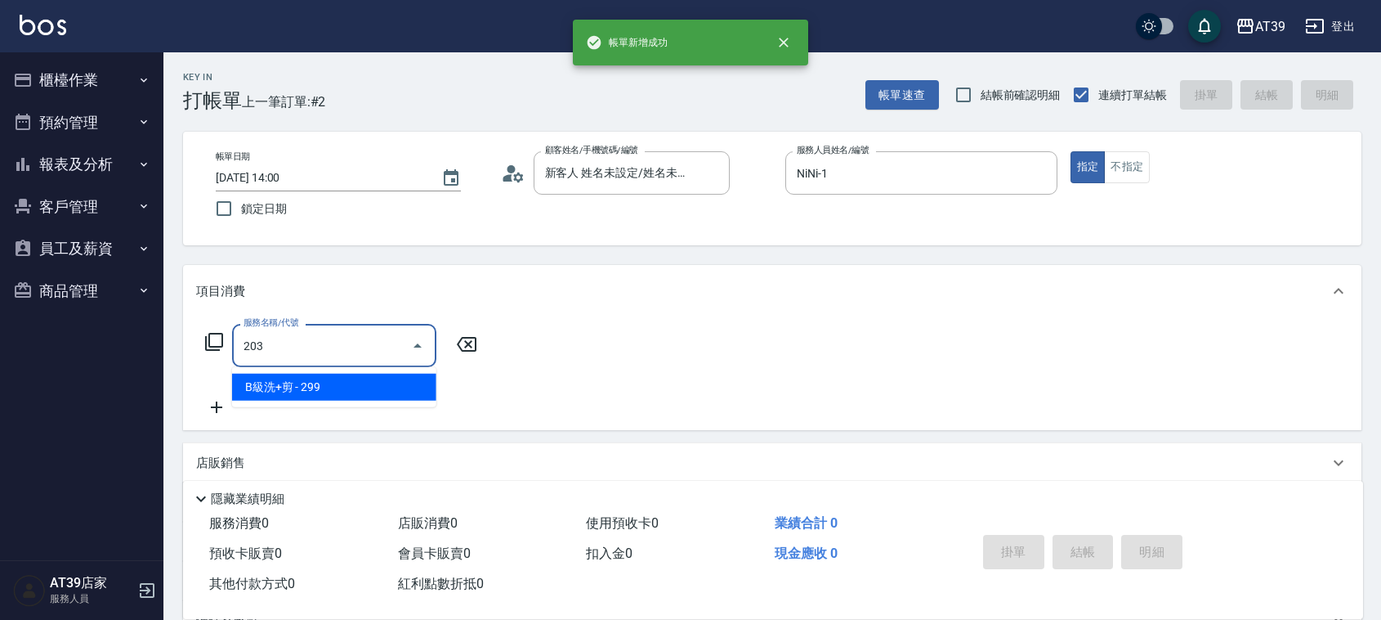
type input "B級洗+剪(203)"
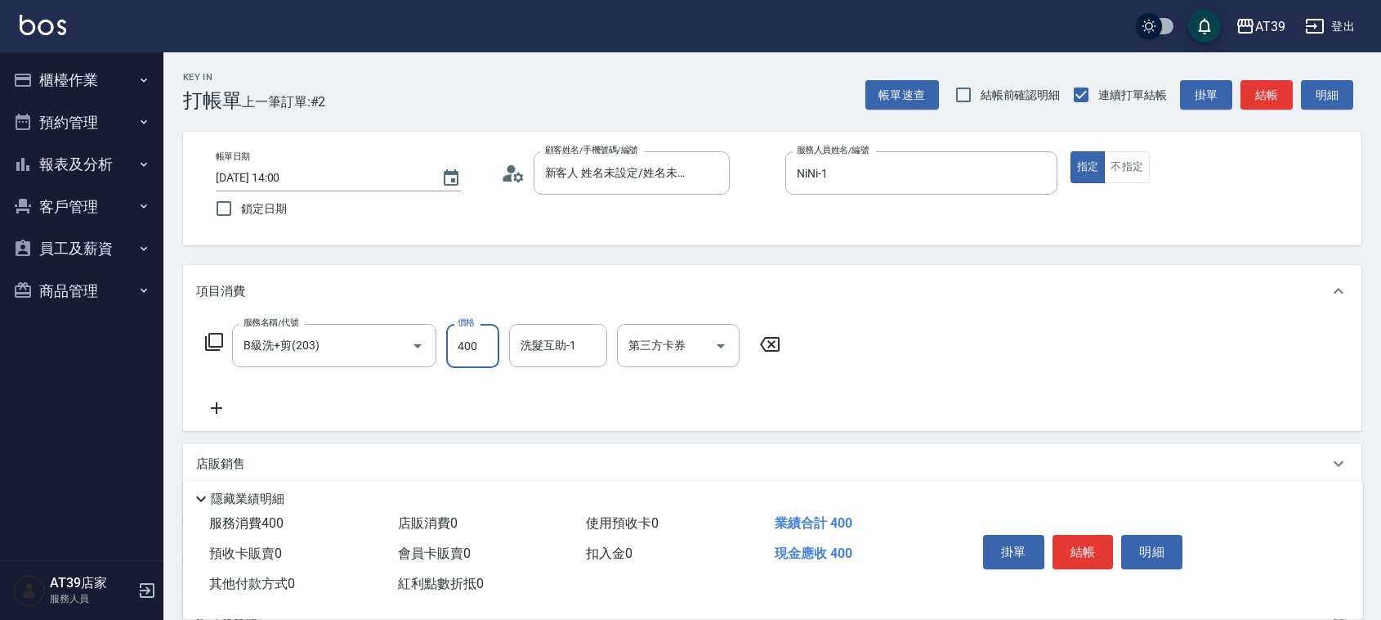
type input "400"
type input "2"
click at [1138, 173] on button "不指定" at bounding box center [1127, 167] width 46 height 32
click at [1273, 86] on button "結帳" at bounding box center [1267, 95] width 52 height 30
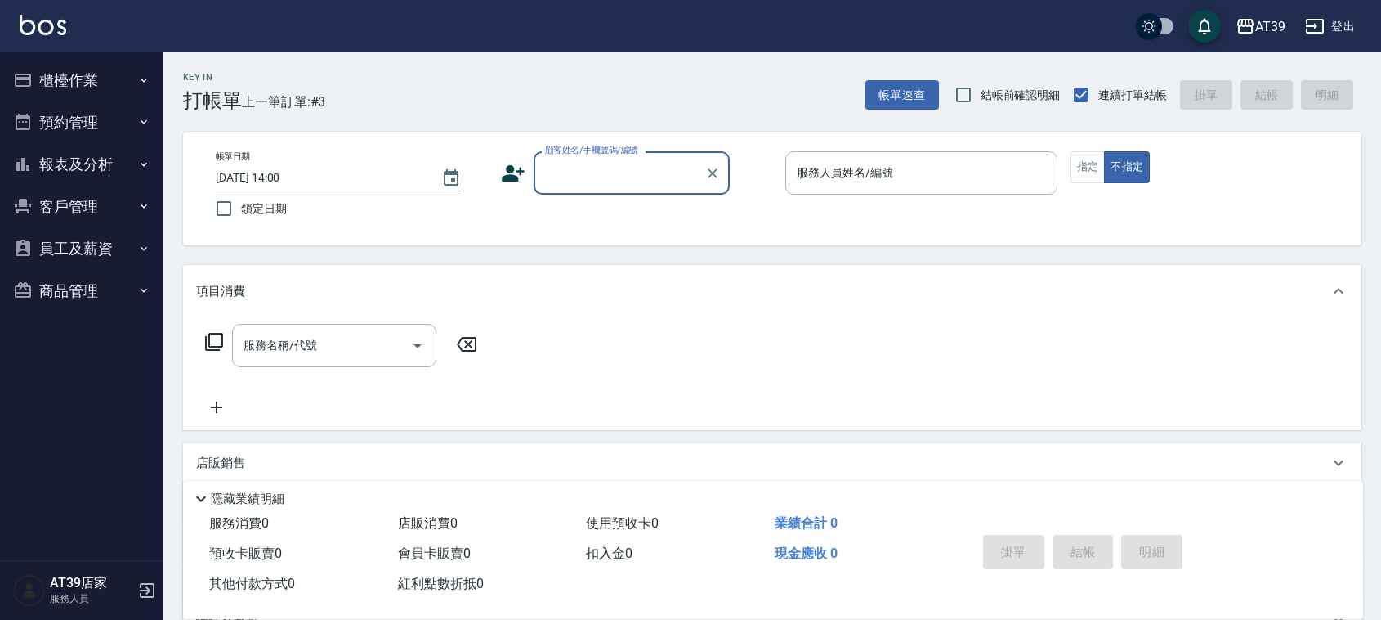
click at [101, 152] on button "報表及分析" at bounding box center [82, 164] width 150 height 43
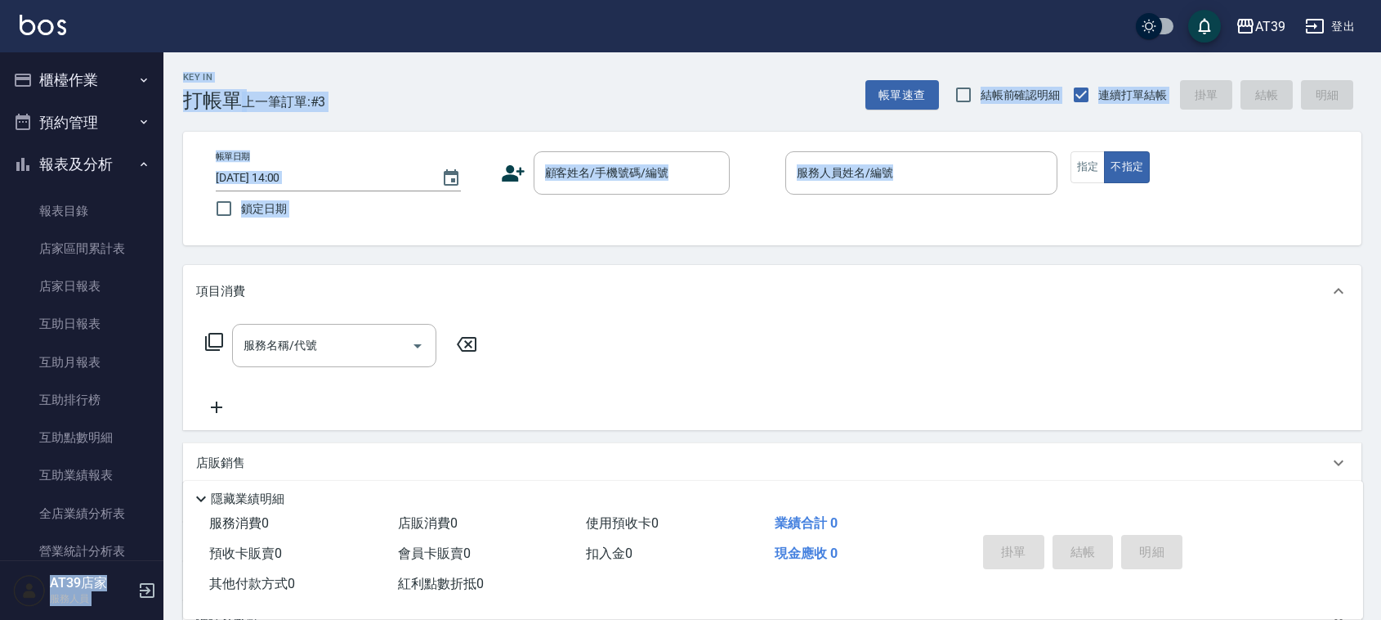
drag, startPoint x: 154, startPoint y: 188, endPoint x: 186, endPoint y: 288, distance: 104.7
click at [186, 288] on div "AT39 登出 櫃檯作業 打帳單 帳單列表 現金收支登錄 每日結帳 排班表 現場電腦打卡 預約管理 預約管理 單日預約紀錄 單週預約紀錄 報表及分析 報表目錄…" at bounding box center [690, 397] width 1381 height 795
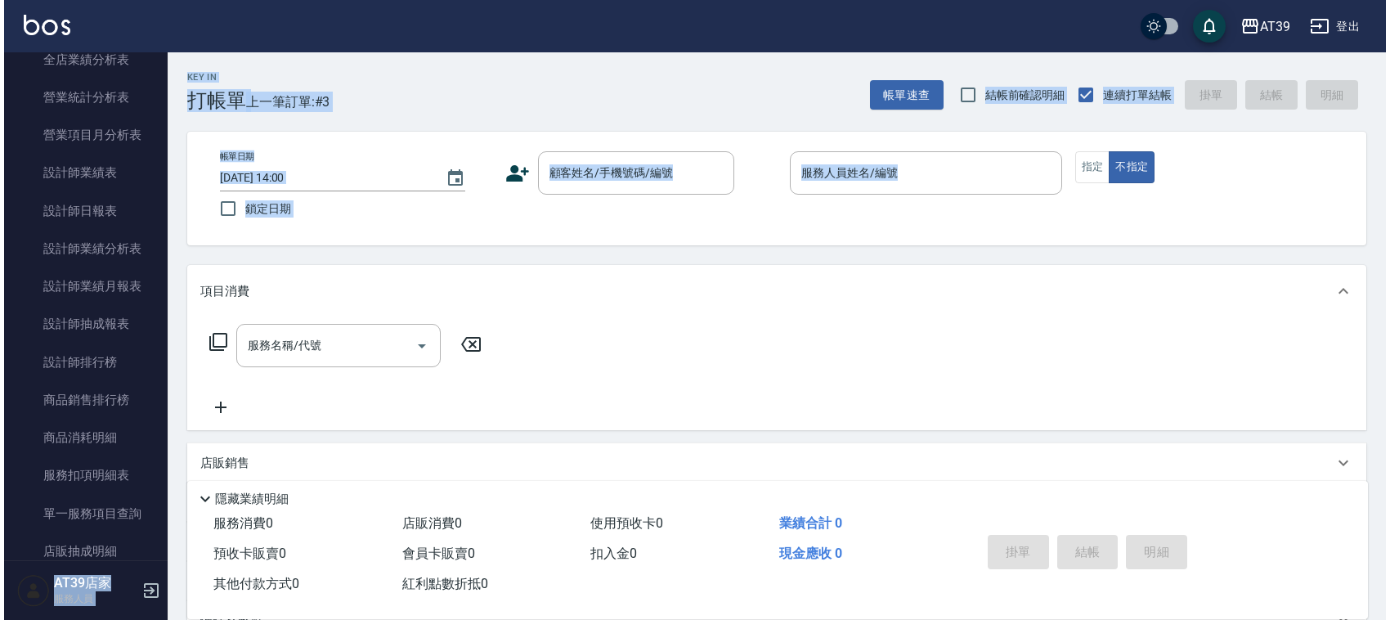
scroll to position [459, 0]
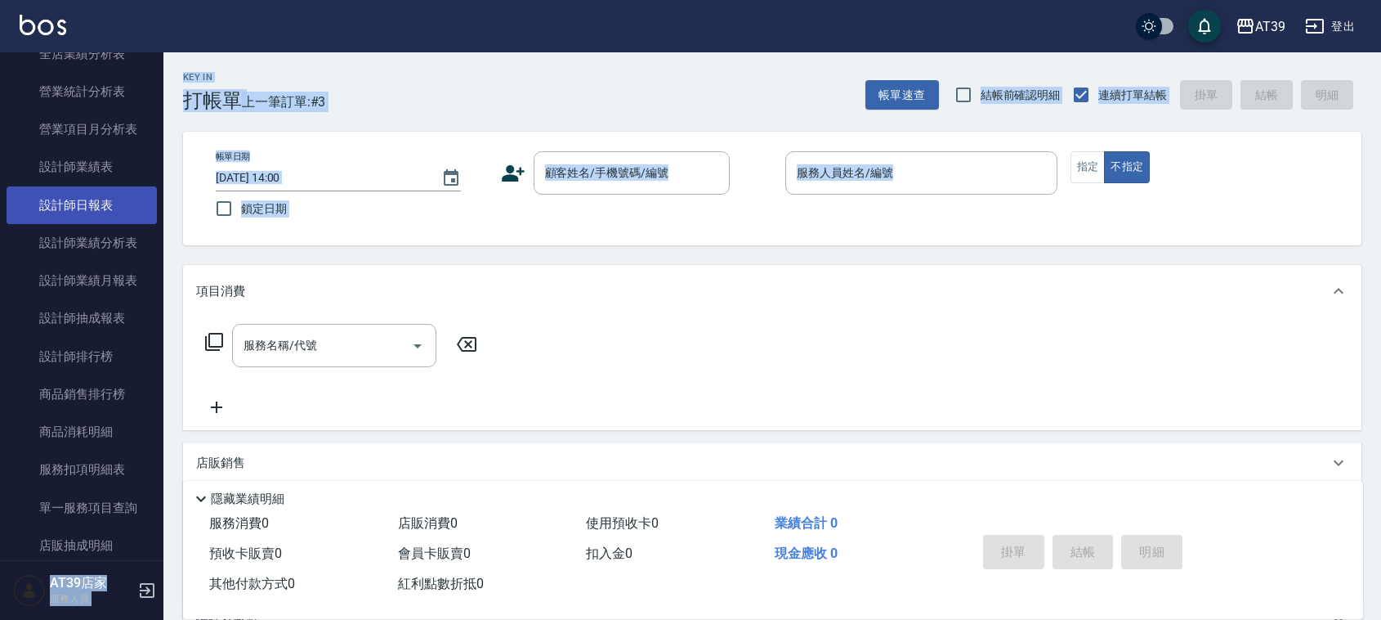
click at [72, 204] on link "設計師日報表" at bounding box center [82, 205] width 150 height 38
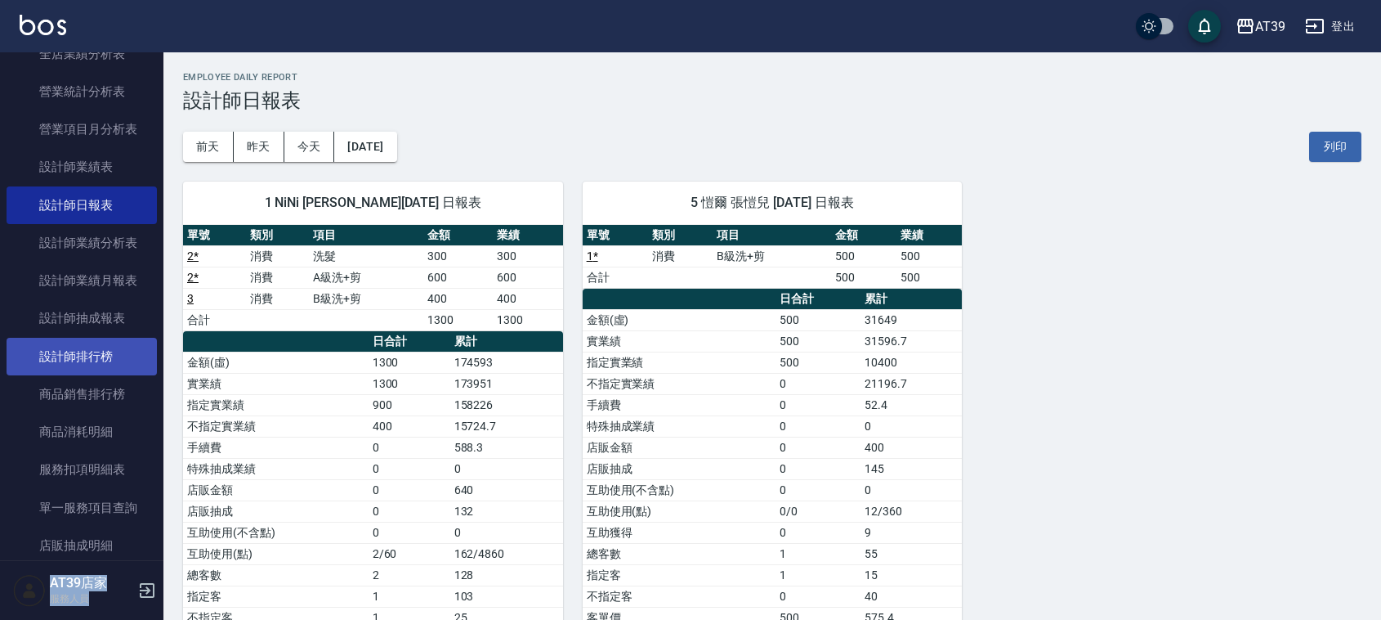
click at [108, 354] on link "設計師排行榜" at bounding box center [82, 357] width 150 height 38
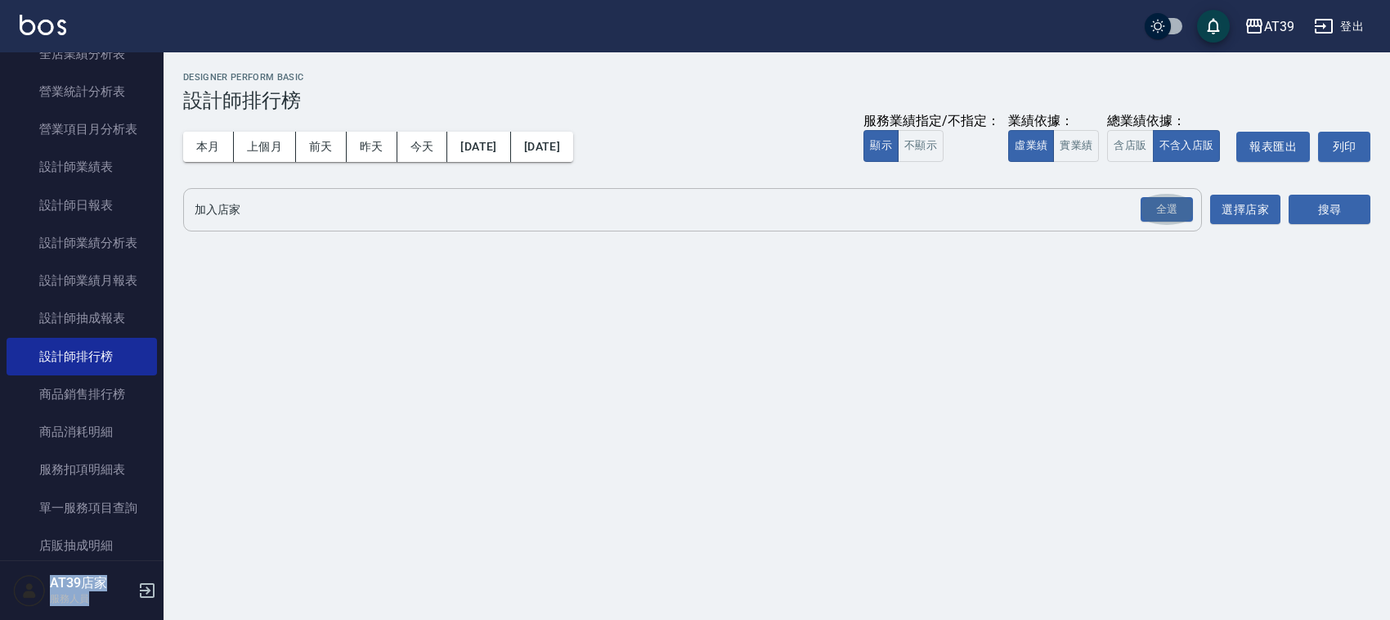
click at [1177, 223] on button "全選" at bounding box center [1166, 210] width 59 height 32
click at [1182, 211] on div "全選" at bounding box center [1166, 209] width 52 height 25
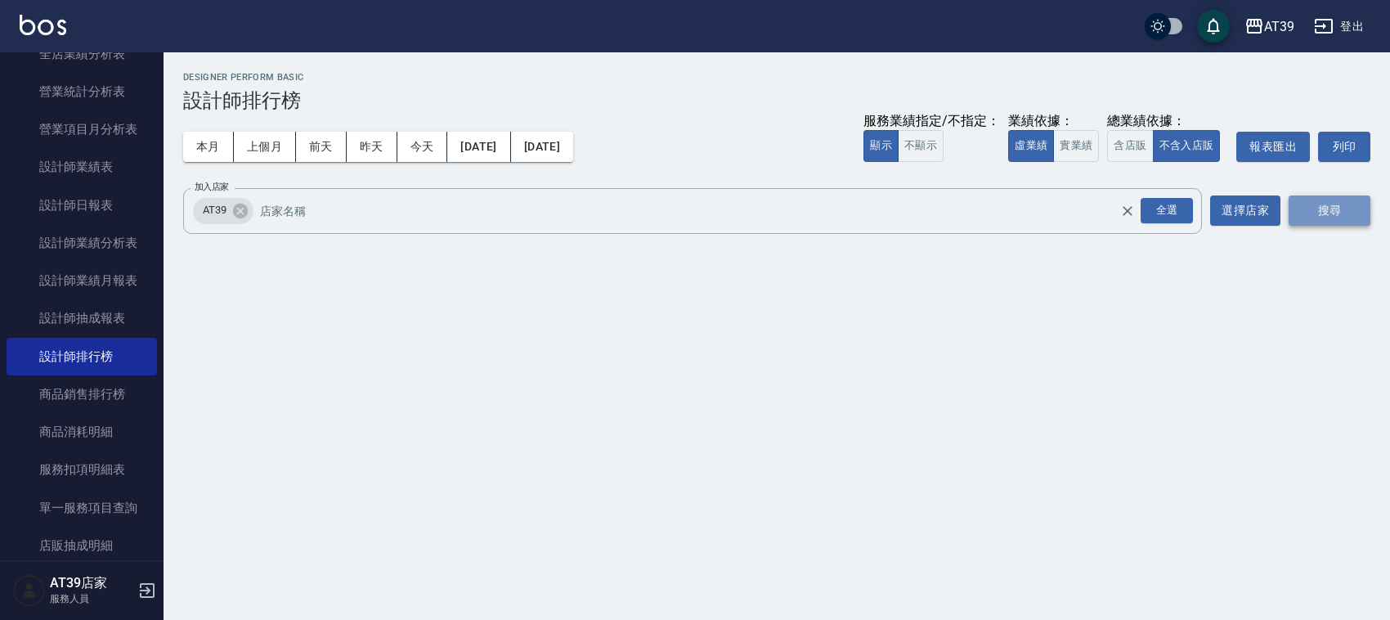
click at [1320, 205] on button "搜尋" at bounding box center [1329, 210] width 82 height 30
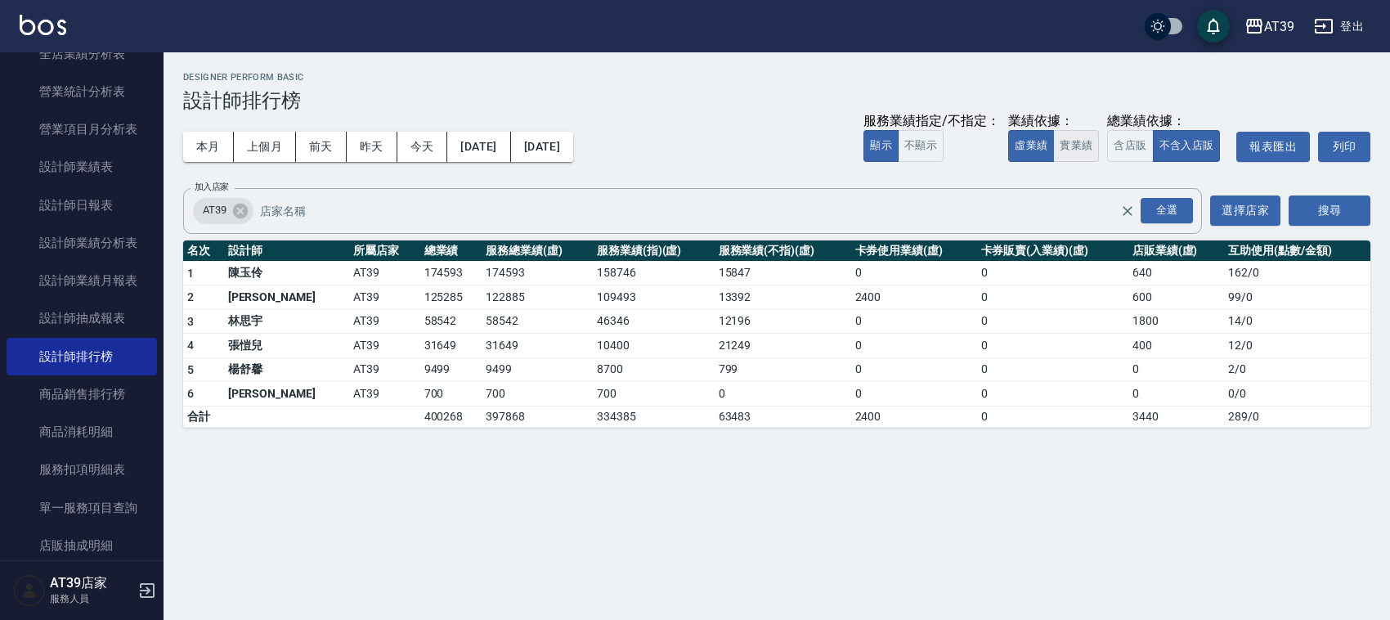
click at [1075, 135] on button "實業績" at bounding box center [1076, 146] width 46 height 32
click at [573, 160] on button "2025/09/26" at bounding box center [542, 147] width 62 height 30
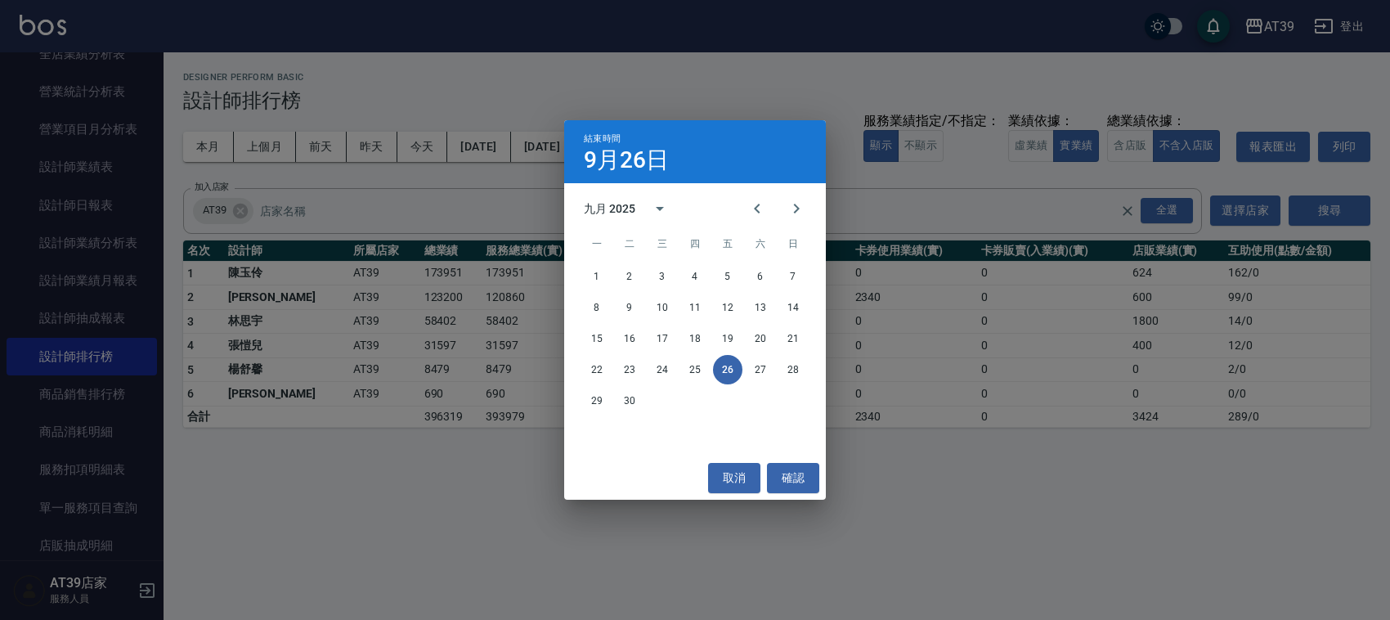
click at [419, 617] on div "結束時間 9月26日 九月 2025 一 二 三 四 五 六 日 1 2 3 4 5 6 7 8 9 10 11 12 13 14 15 16 17 18 1…" at bounding box center [695, 310] width 1390 height 620
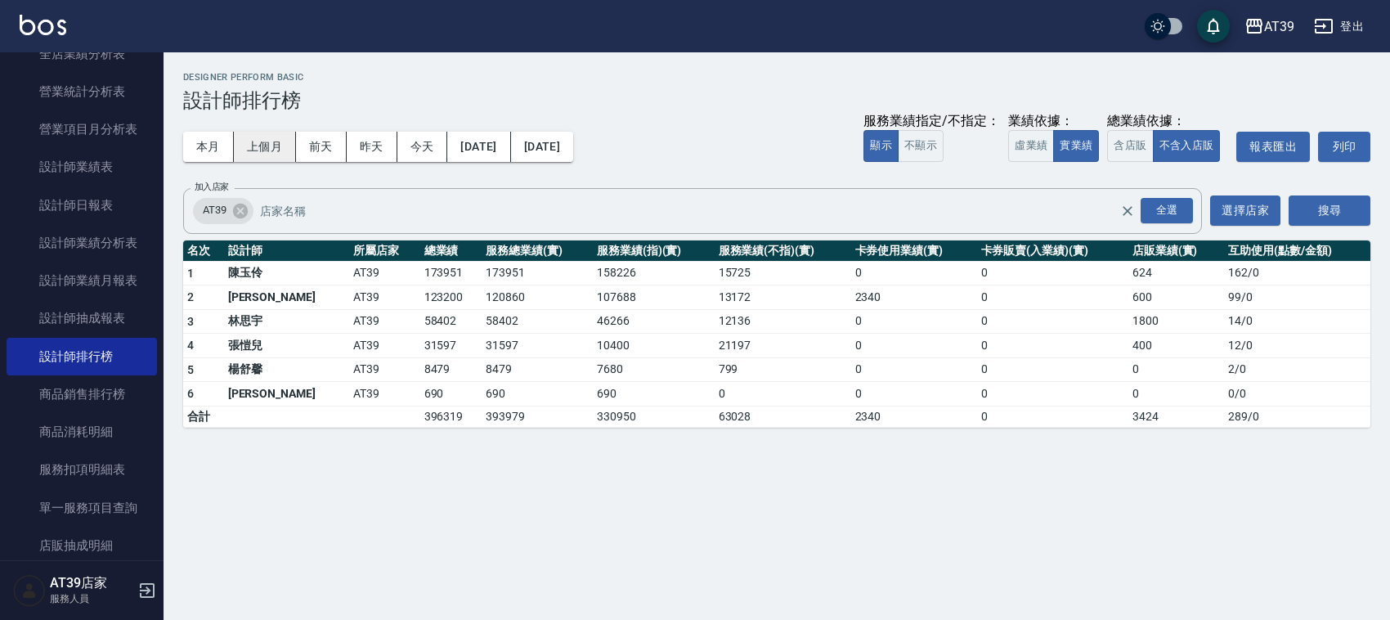
click at [257, 145] on button "上個月" at bounding box center [265, 147] width 62 height 30
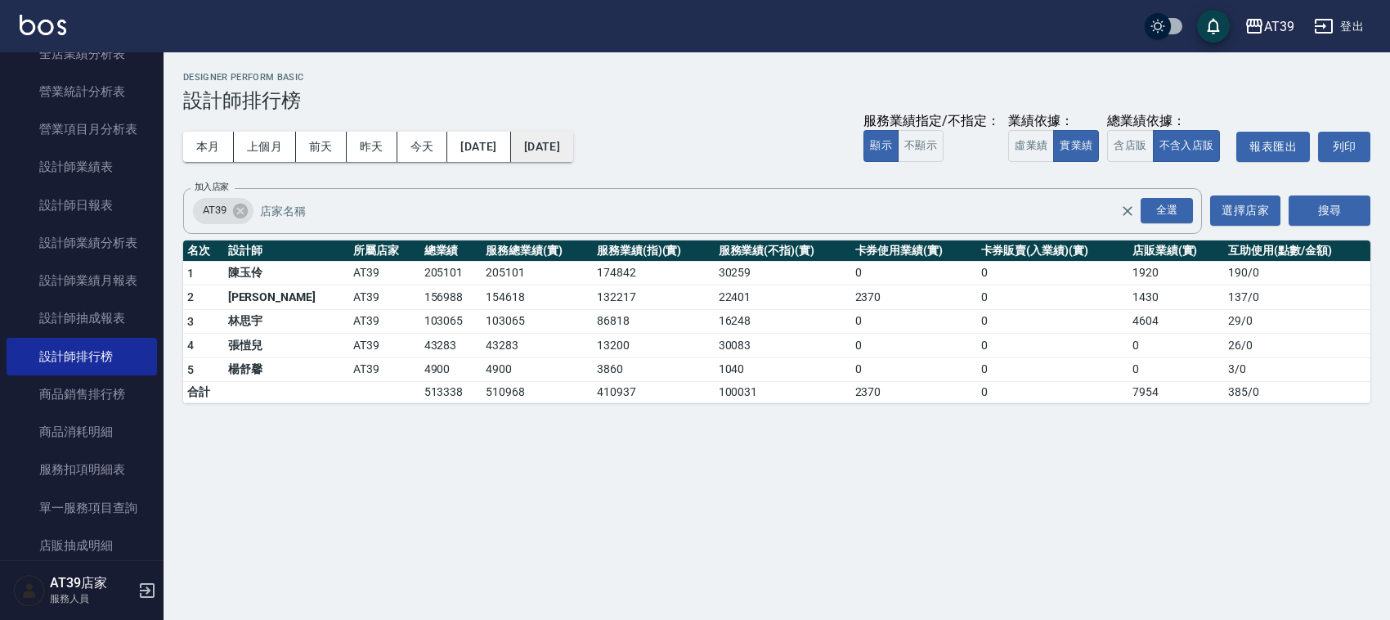
click at [573, 150] on button "2025/08/31" at bounding box center [542, 147] width 62 height 30
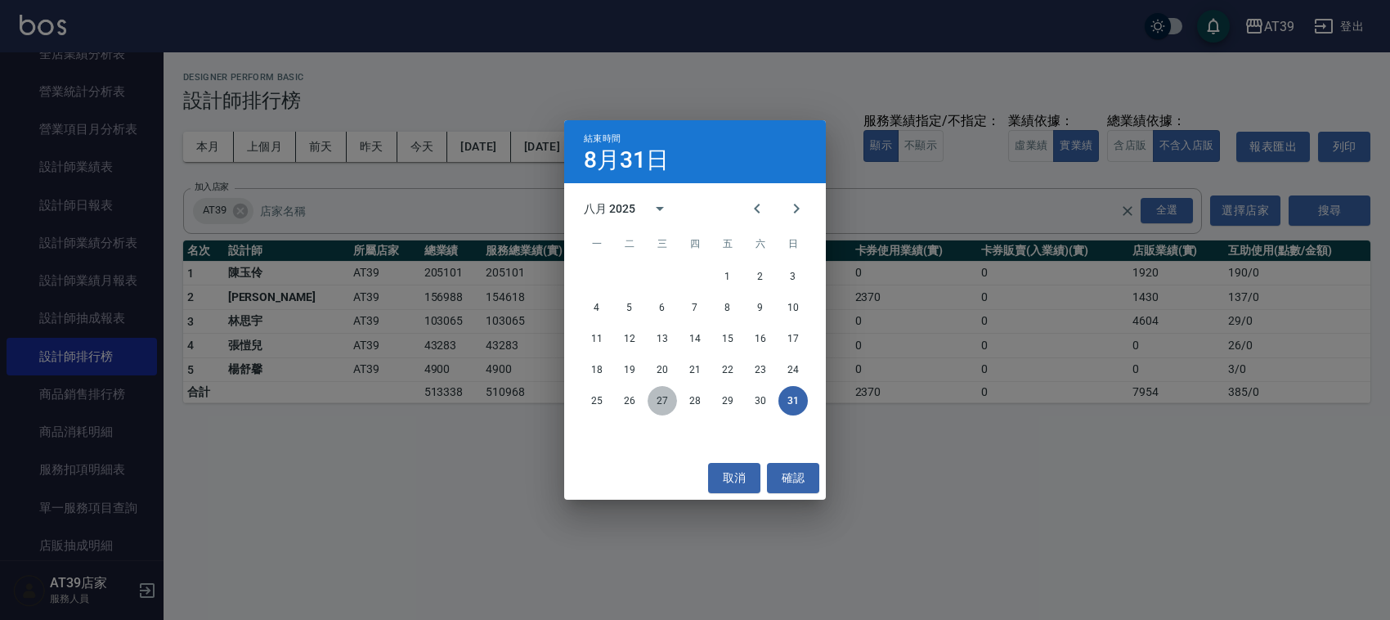
click at [651, 401] on button "27" at bounding box center [661, 400] width 29 height 29
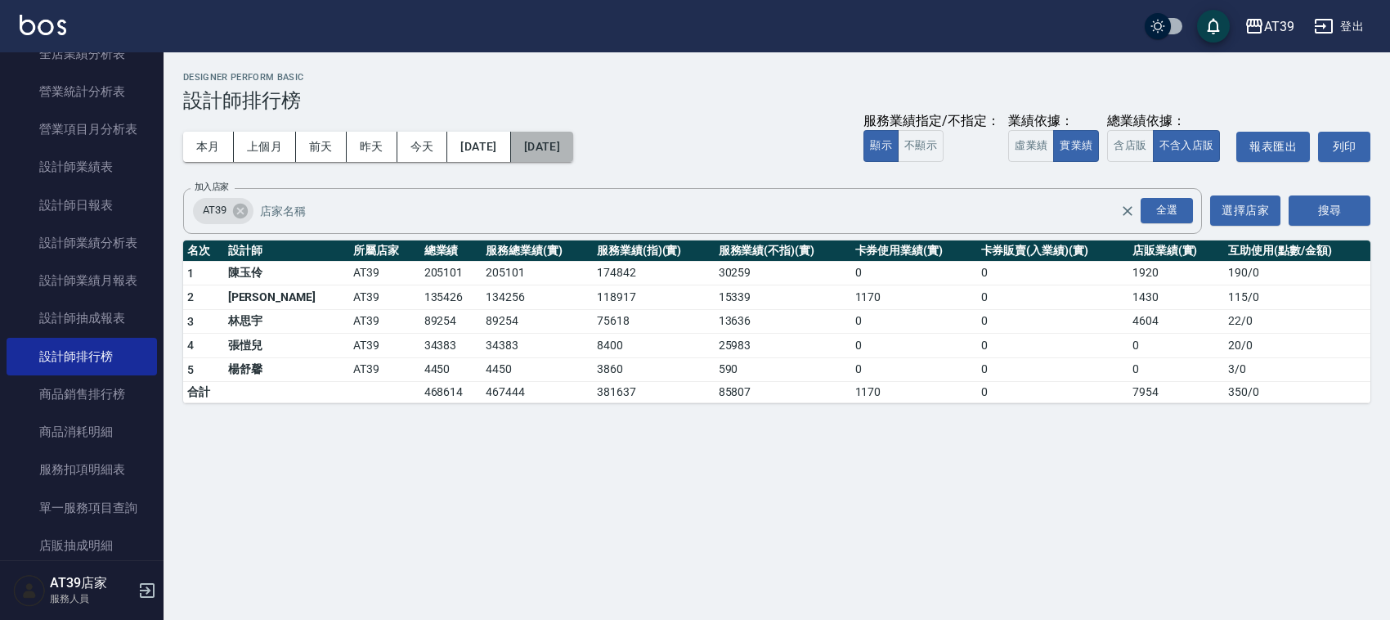
click at [573, 144] on button "2025/08/27" at bounding box center [542, 147] width 62 height 30
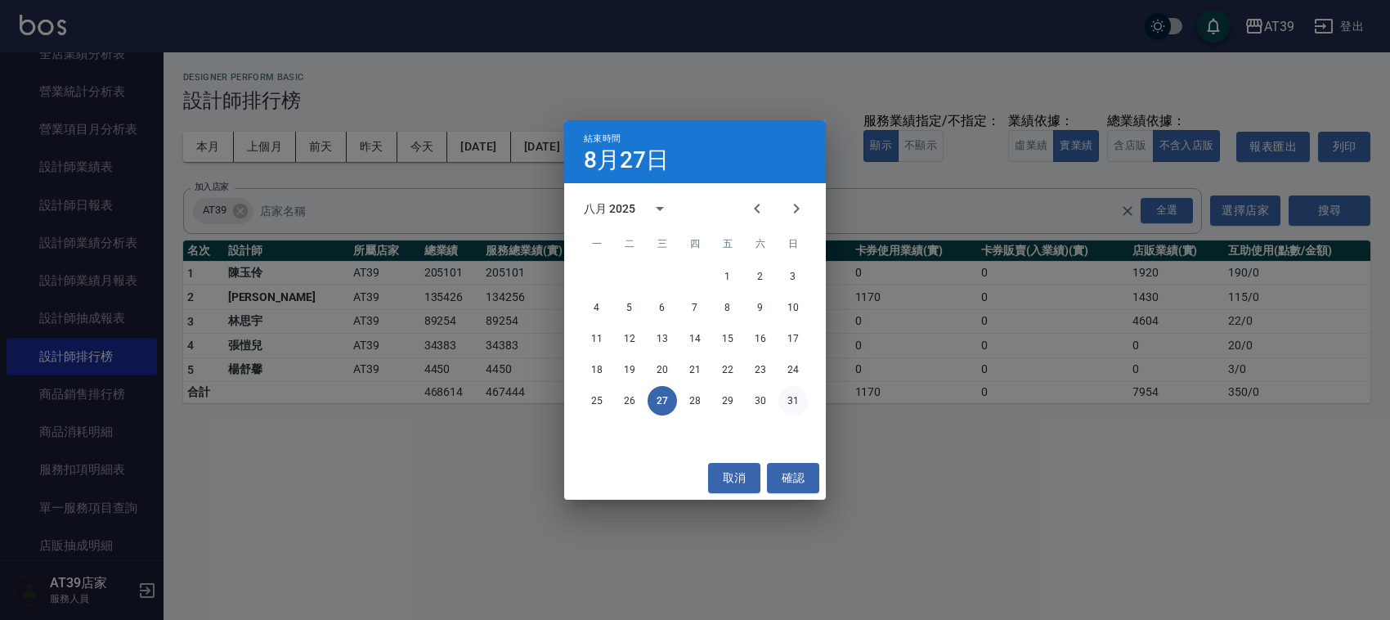
click at [797, 389] on button "31" at bounding box center [792, 400] width 29 height 29
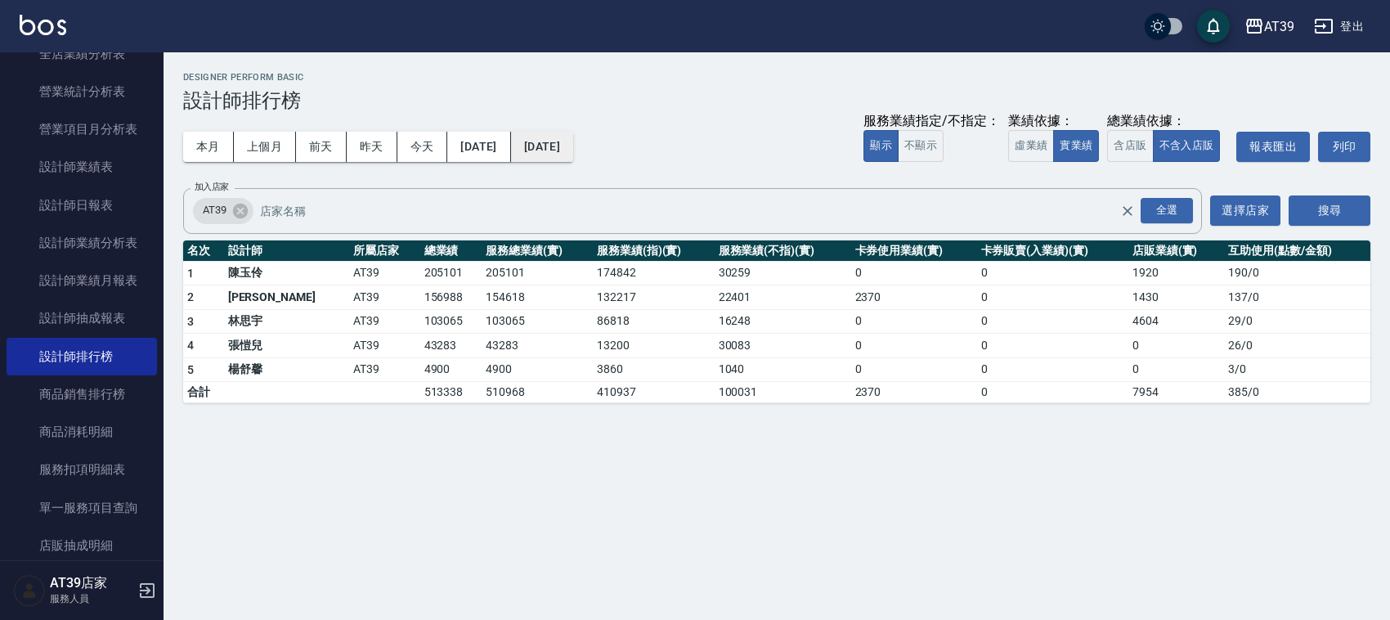
click at [573, 144] on button "2025/08/31" at bounding box center [542, 147] width 62 height 30
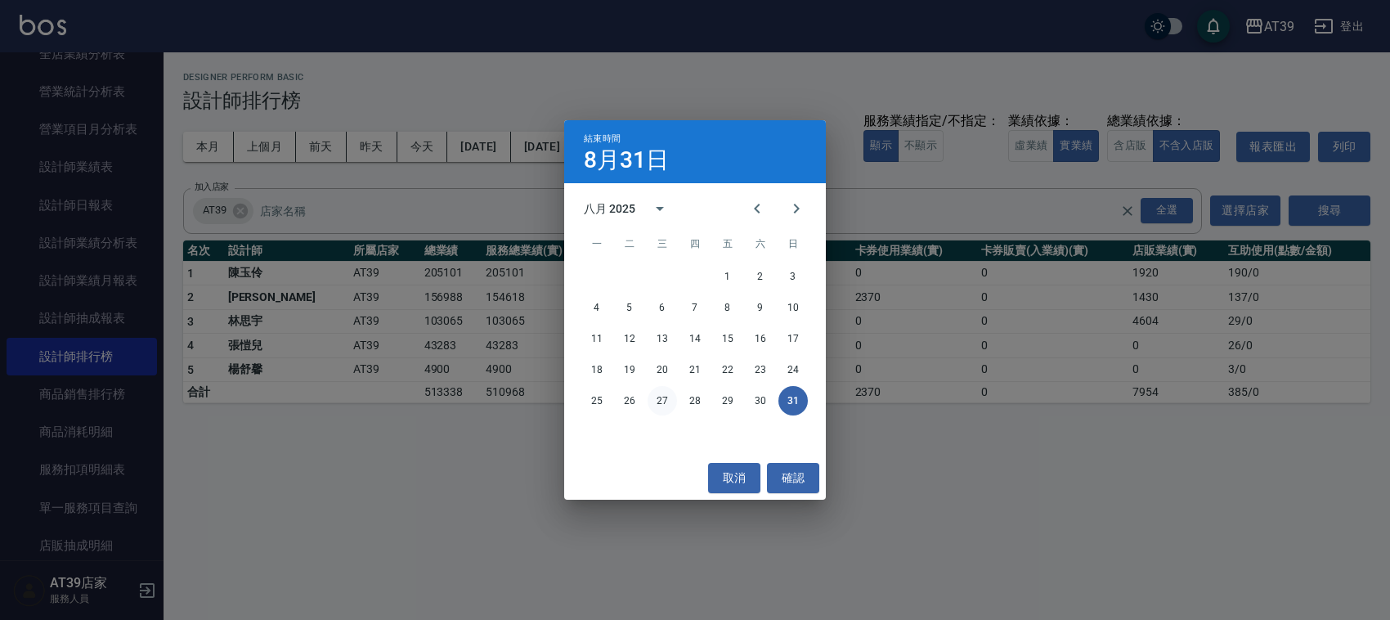
click at [664, 395] on button "27" at bounding box center [661, 400] width 29 height 29
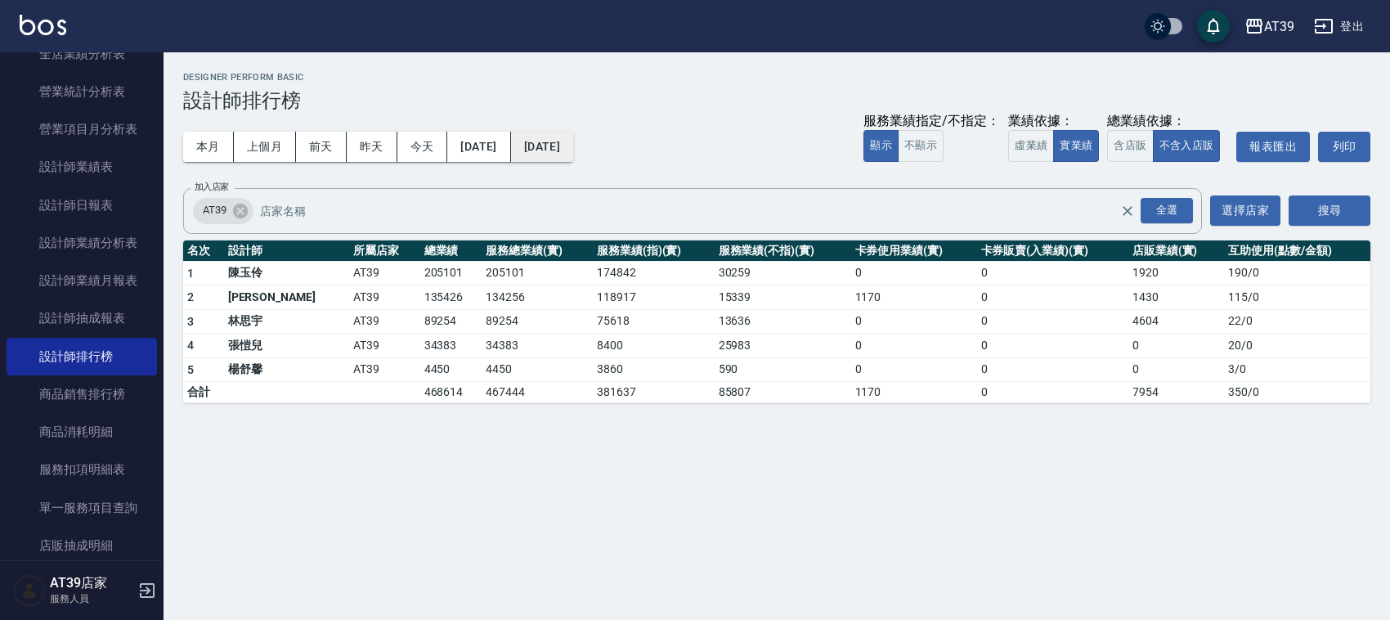
click at [558, 151] on button "2025/08/27" at bounding box center [542, 147] width 62 height 30
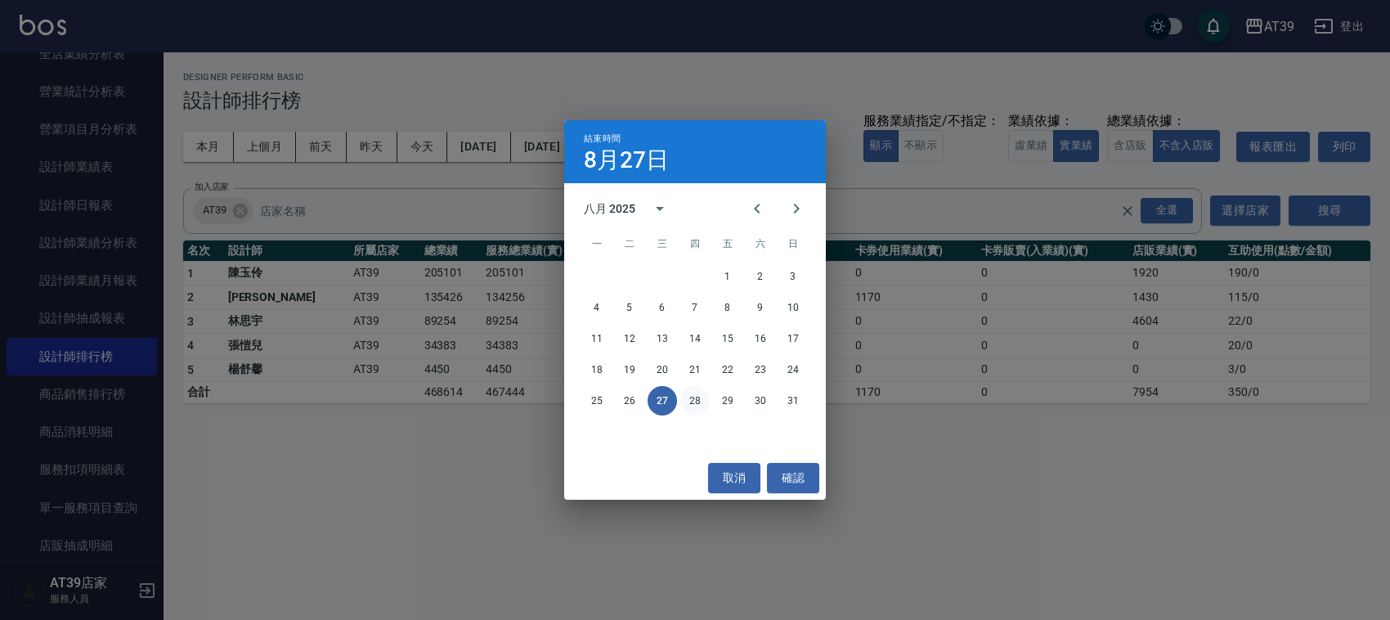
click at [688, 395] on button "28" at bounding box center [694, 400] width 29 height 29
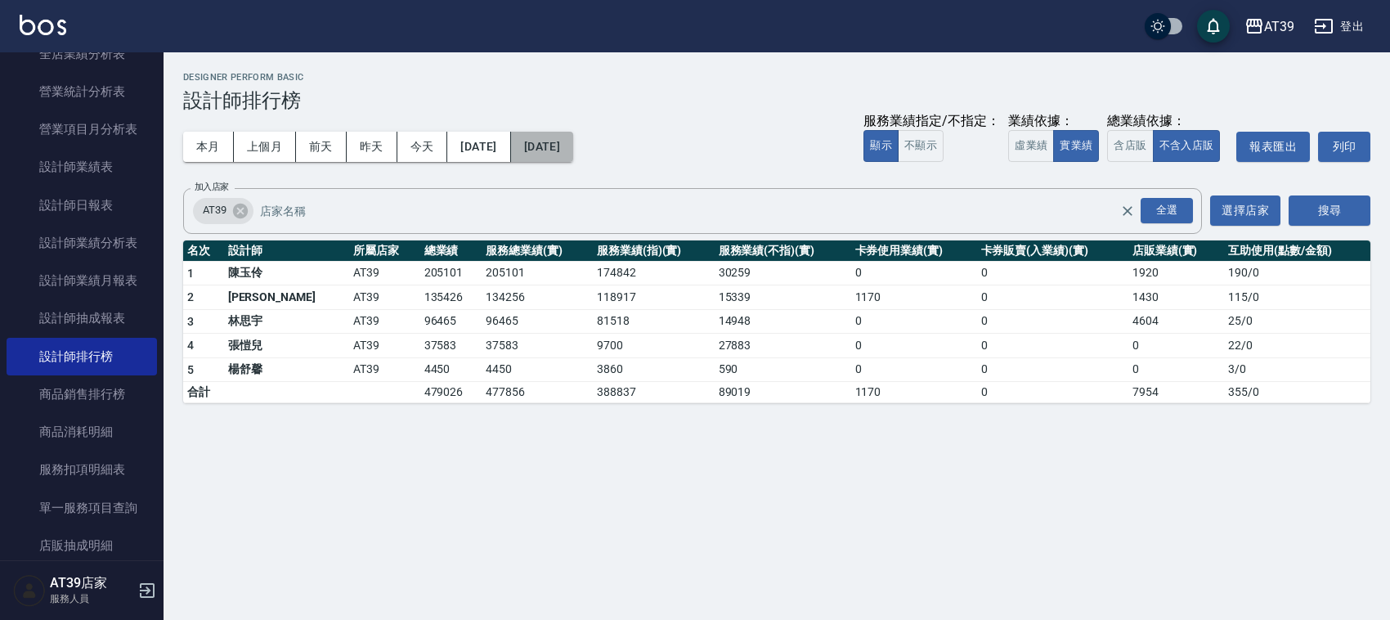
click at [573, 144] on button "2025/08/28" at bounding box center [542, 147] width 62 height 30
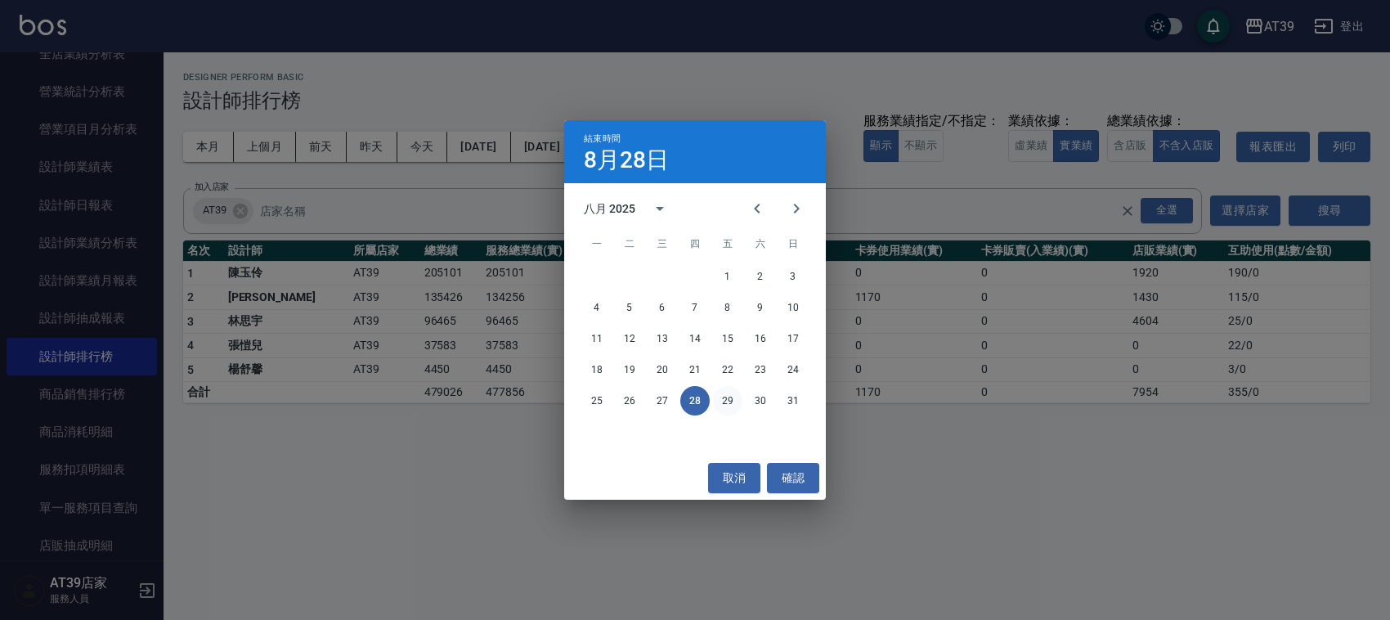
click at [733, 401] on button "29" at bounding box center [727, 400] width 29 height 29
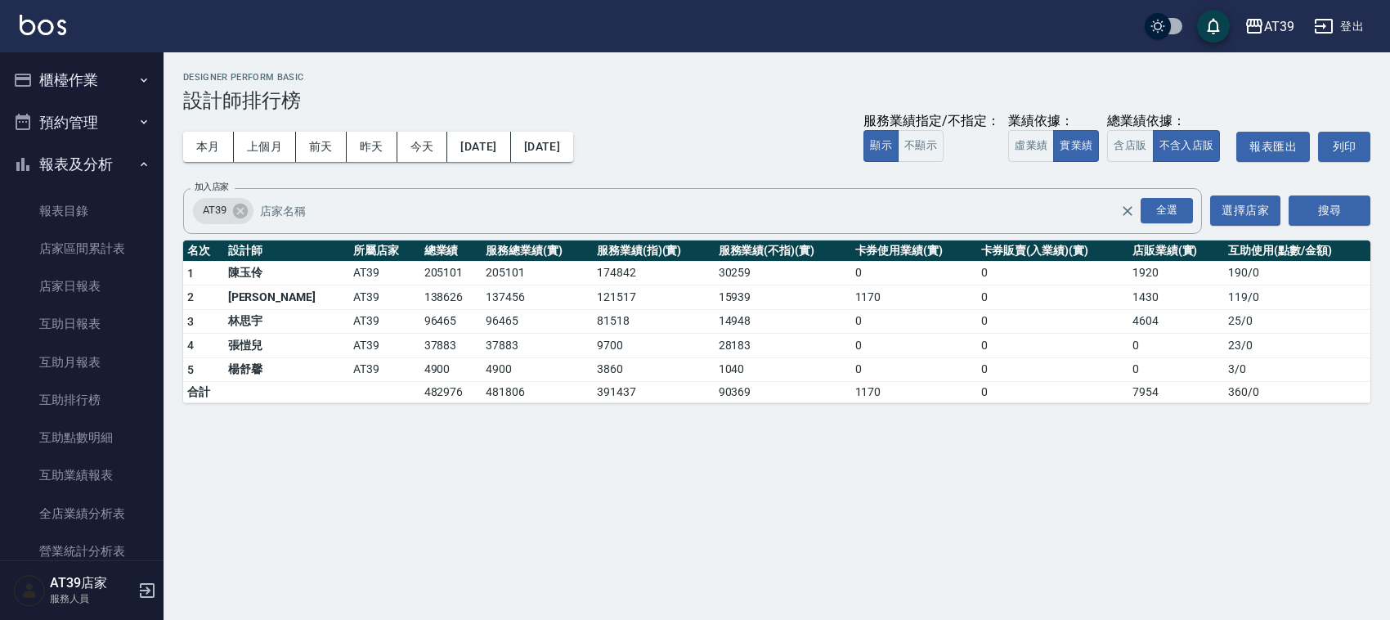
click at [92, 75] on button "櫃檯作業" at bounding box center [82, 80] width 150 height 43
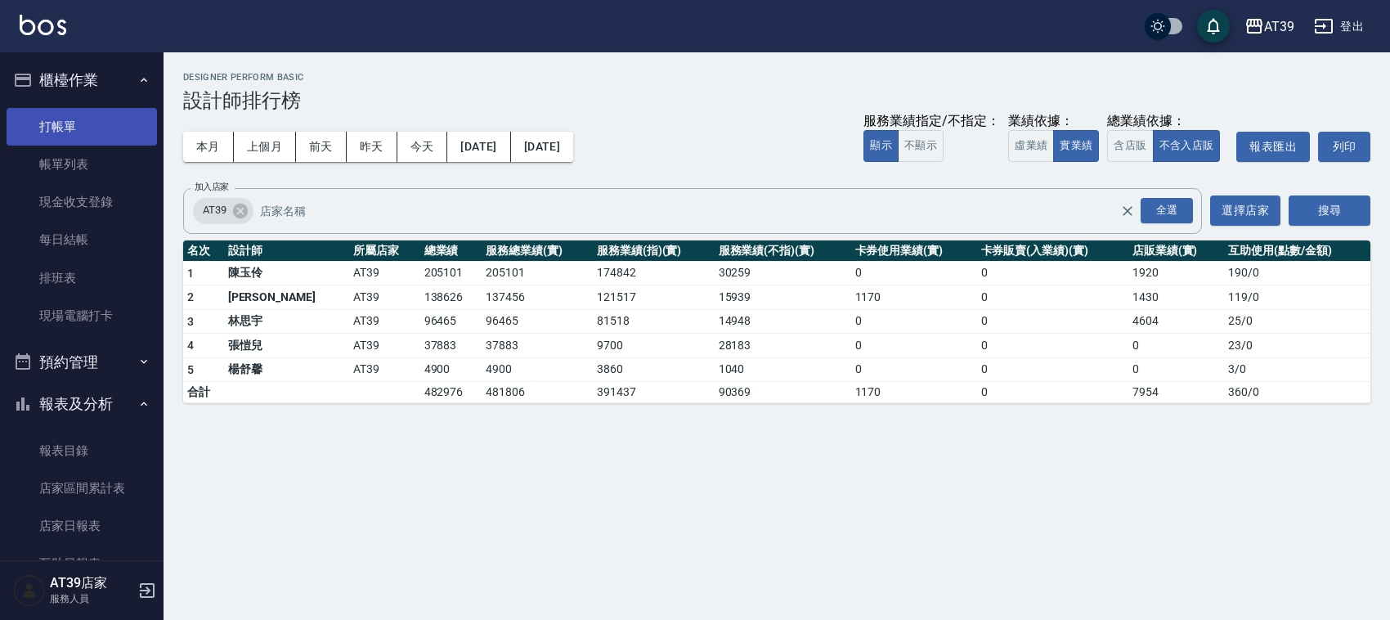
click at [74, 123] on link "打帳單" at bounding box center [82, 127] width 150 height 38
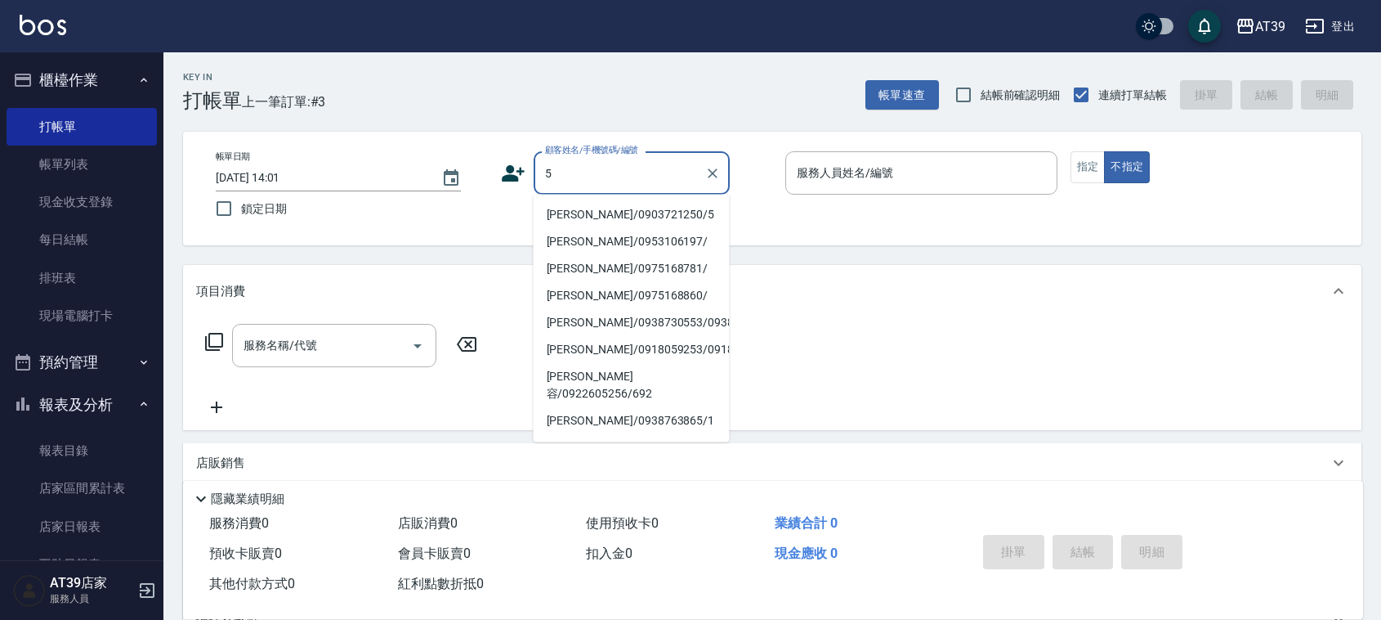
type input "Alan/0903721250/5"
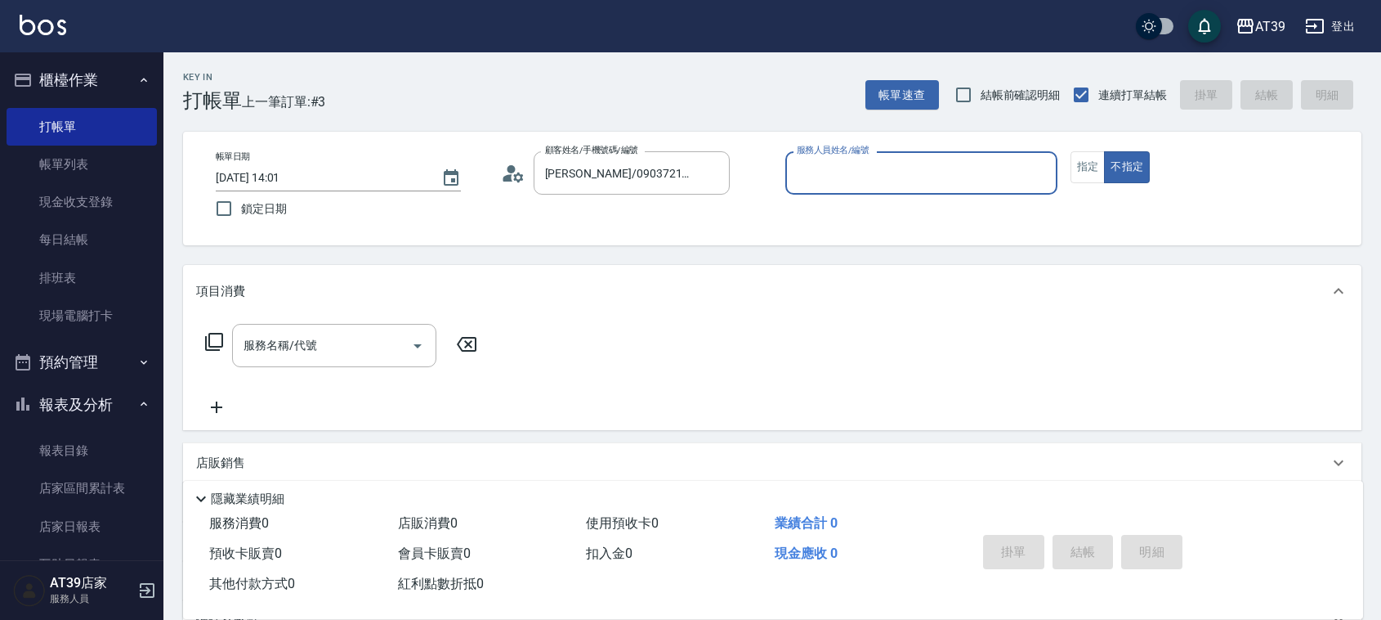
type input "愷爾-5"
click at [1104, 151] on button "不指定" at bounding box center [1127, 167] width 46 height 32
type button "false"
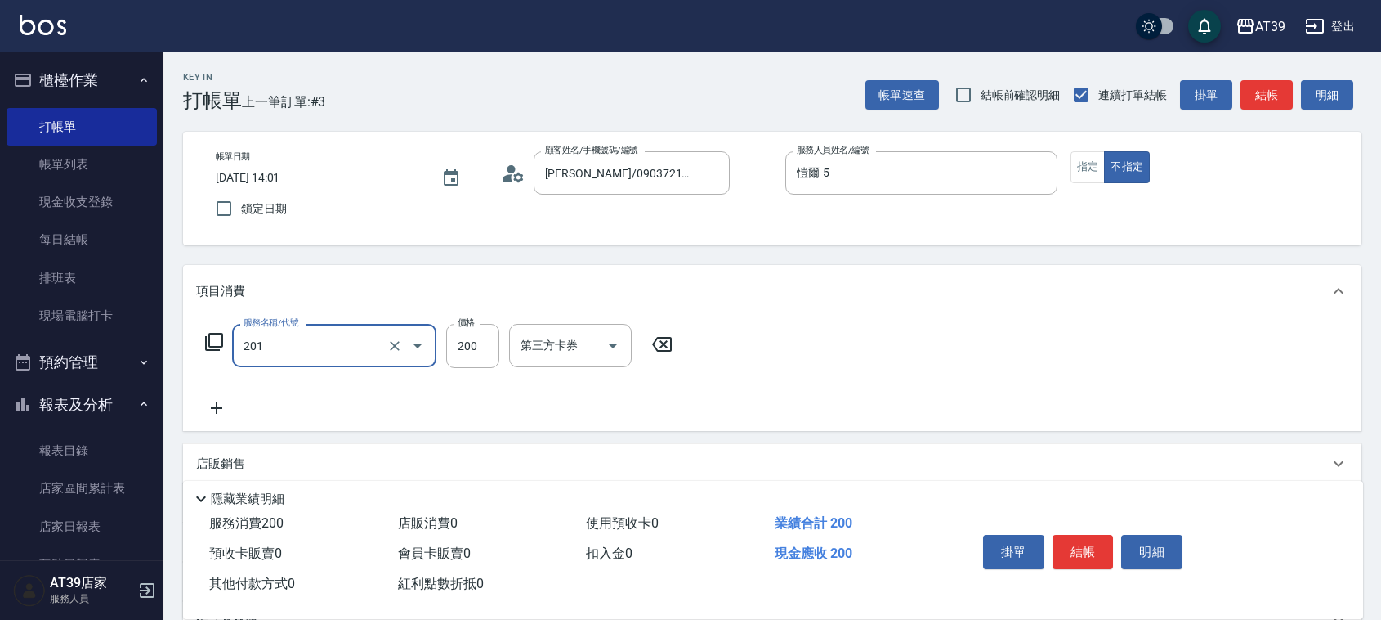
type input "B級單剪(201)"
type input "100"
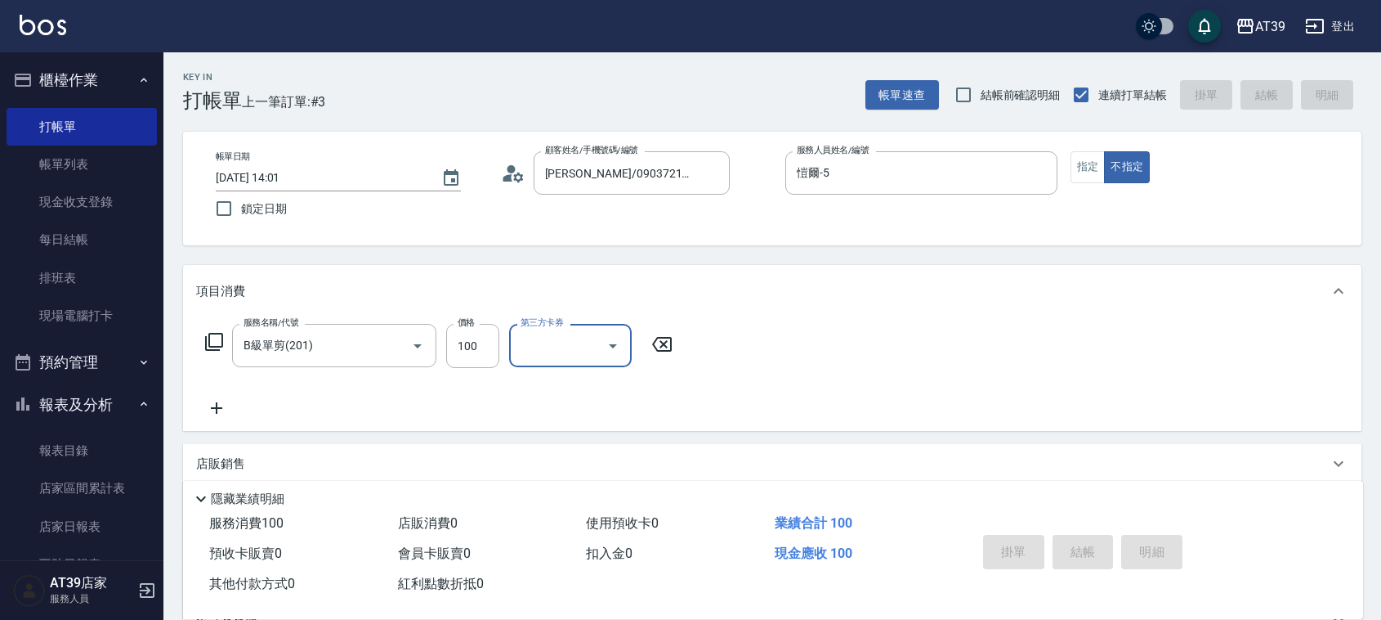
type input "2025/09/26 14:32"
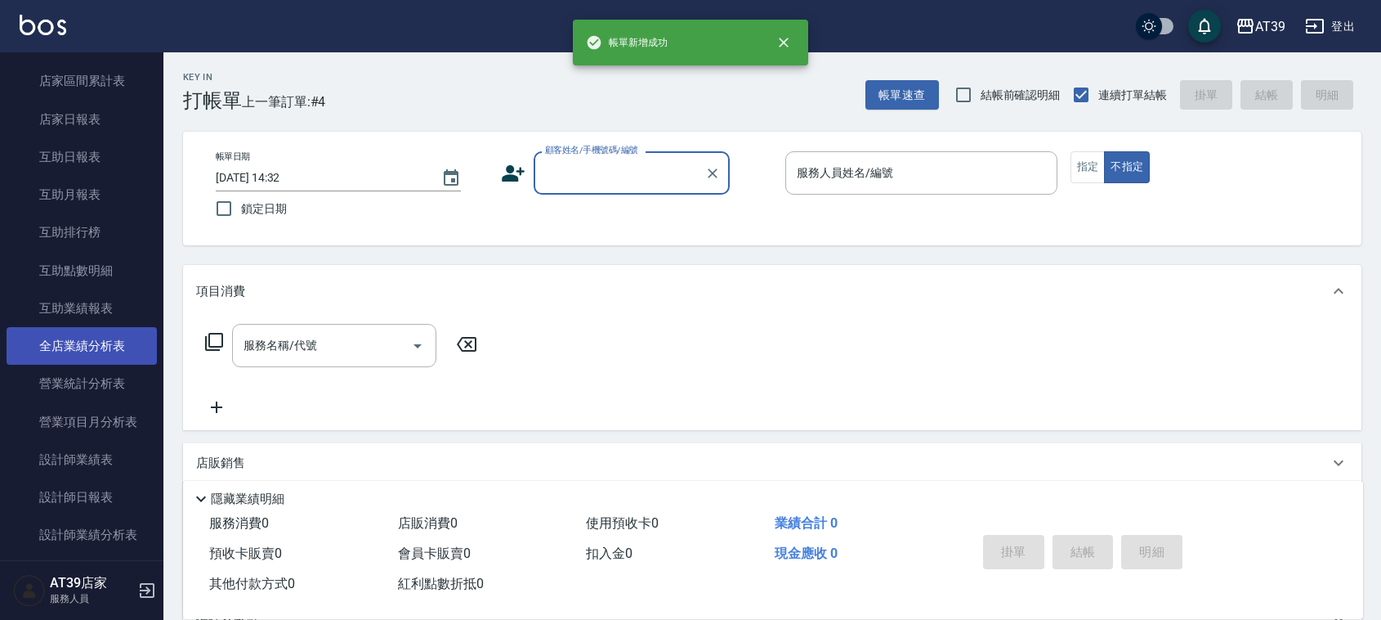
scroll to position [409, 0]
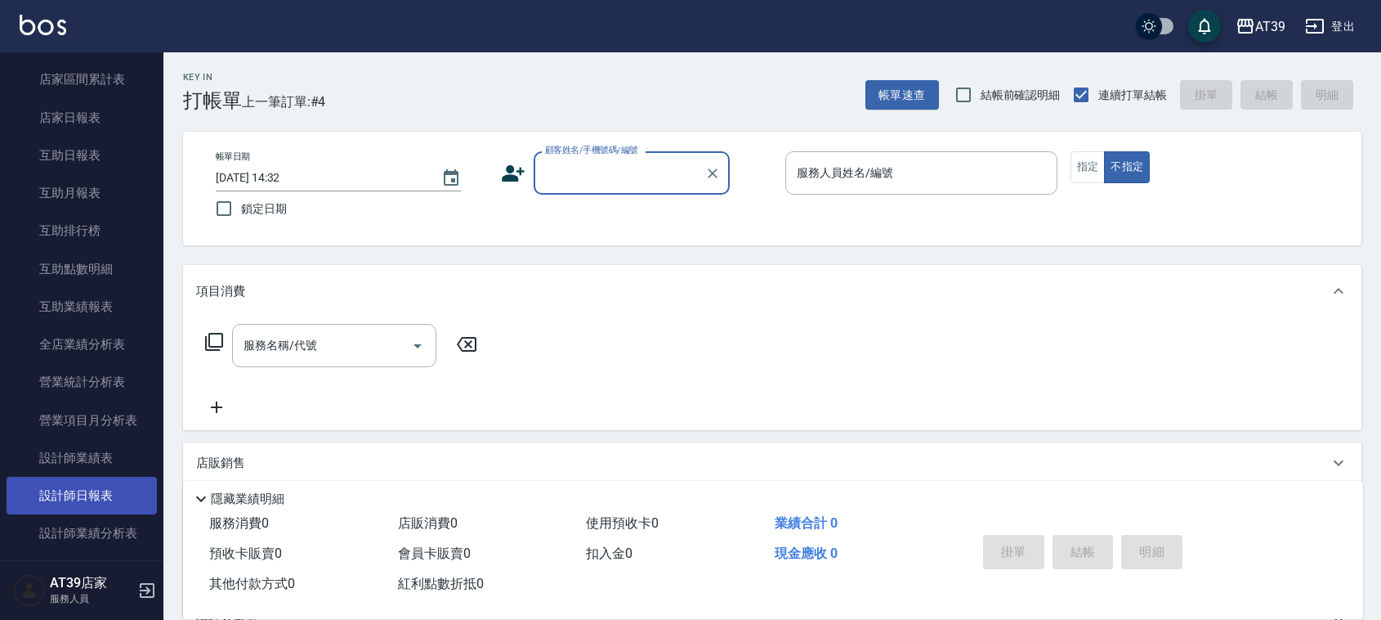
click at [107, 495] on link "設計師日報表" at bounding box center [82, 496] width 150 height 38
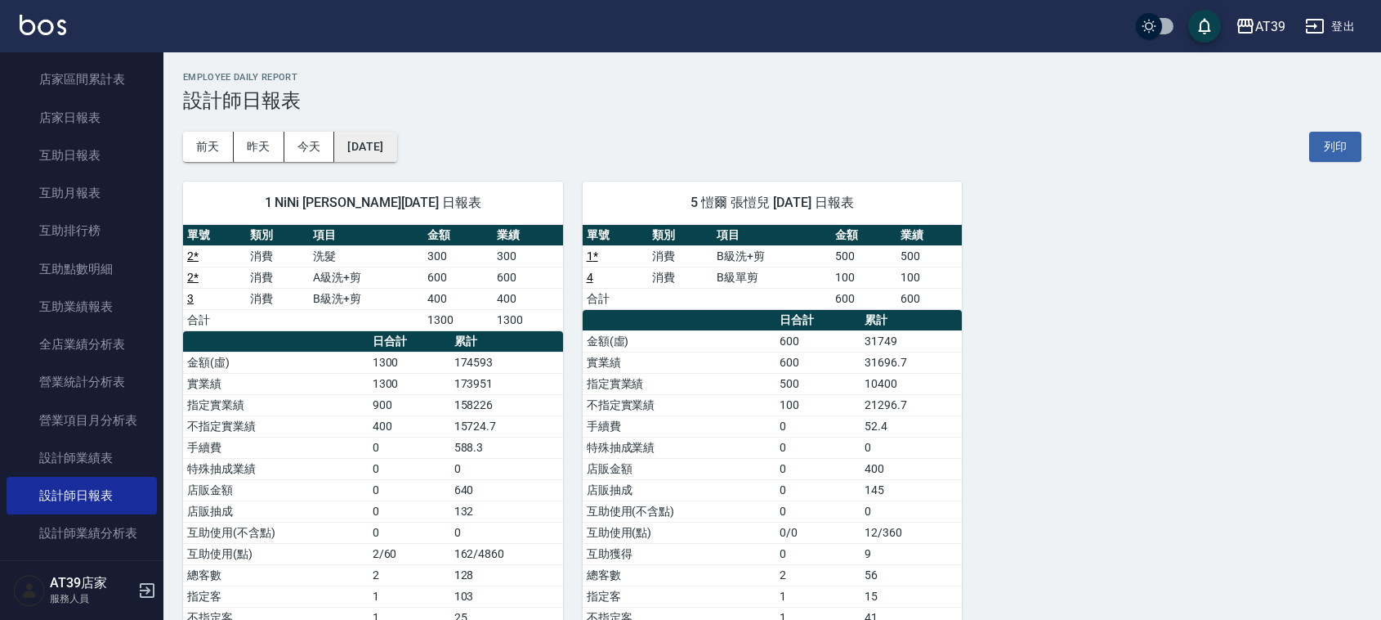
click at [396, 148] on button "2025/09/26" at bounding box center [365, 147] width 62 height 30
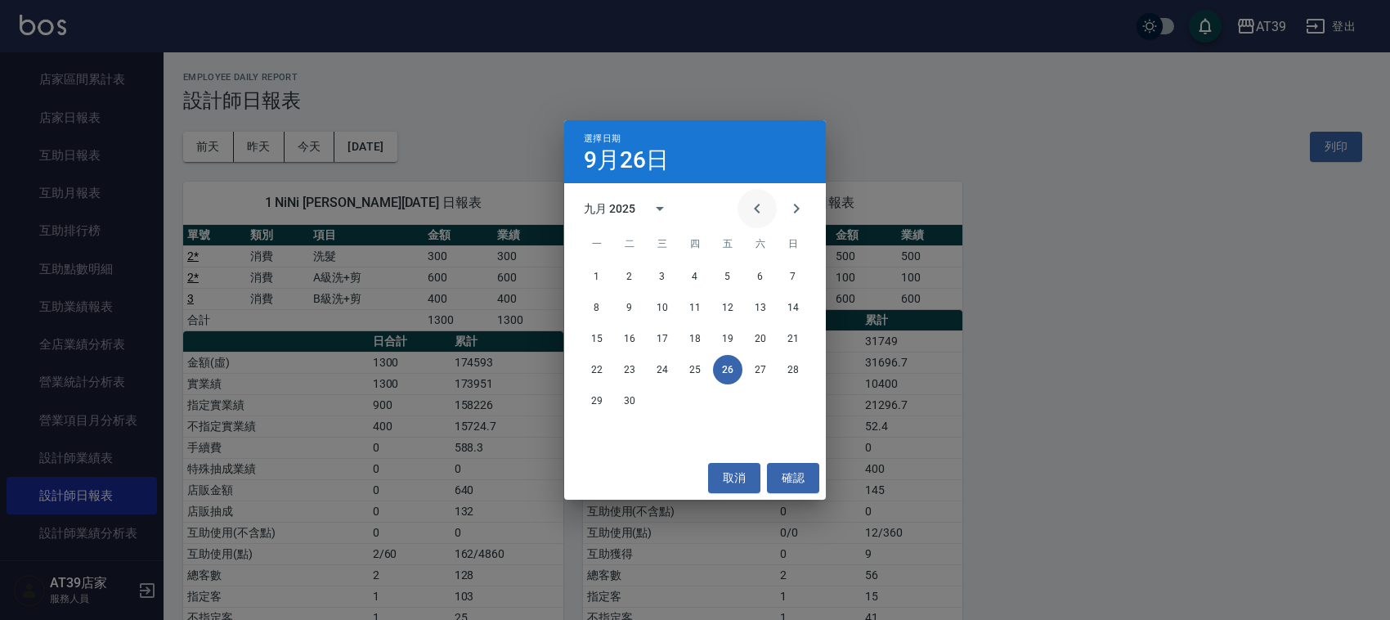
click at [770, 209] on button "Previous month" at bounding box center [756, 208] width 39 height 39
click at [634, 395] on button "26" at bounding box center [629, 400] width 29 height 29
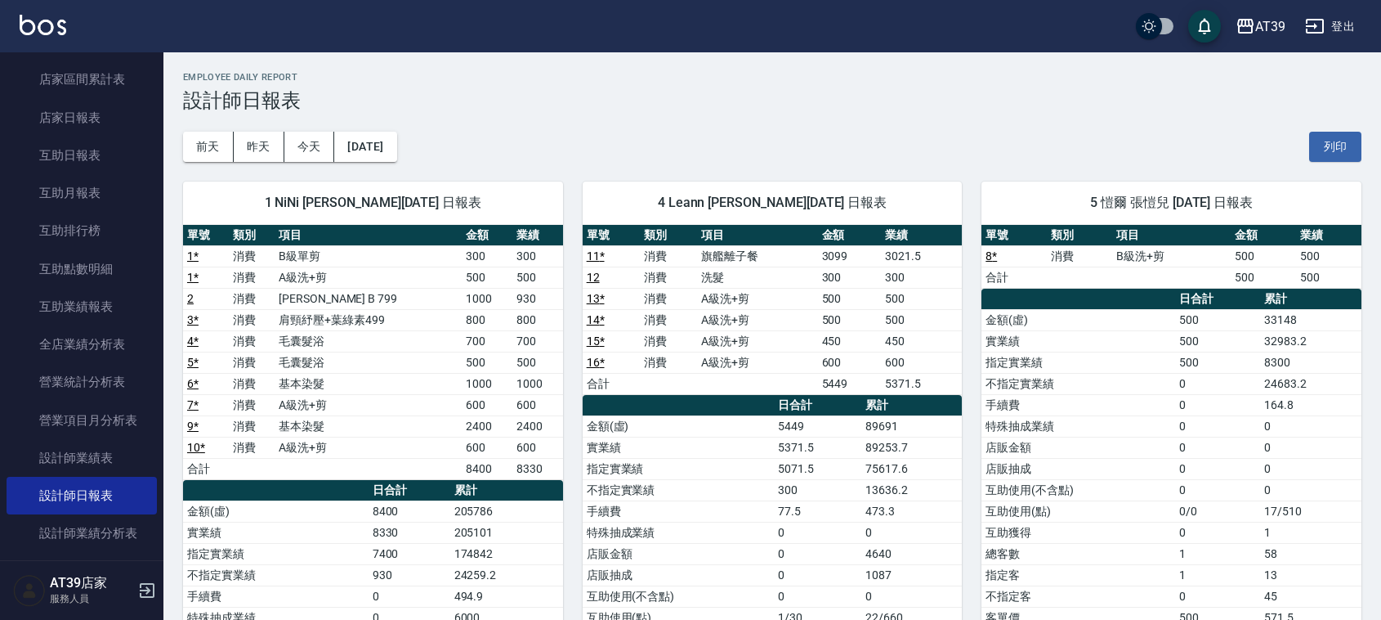
click at [328, 143] on button "今天" at bounding box center [309, 147] width 51 height 30
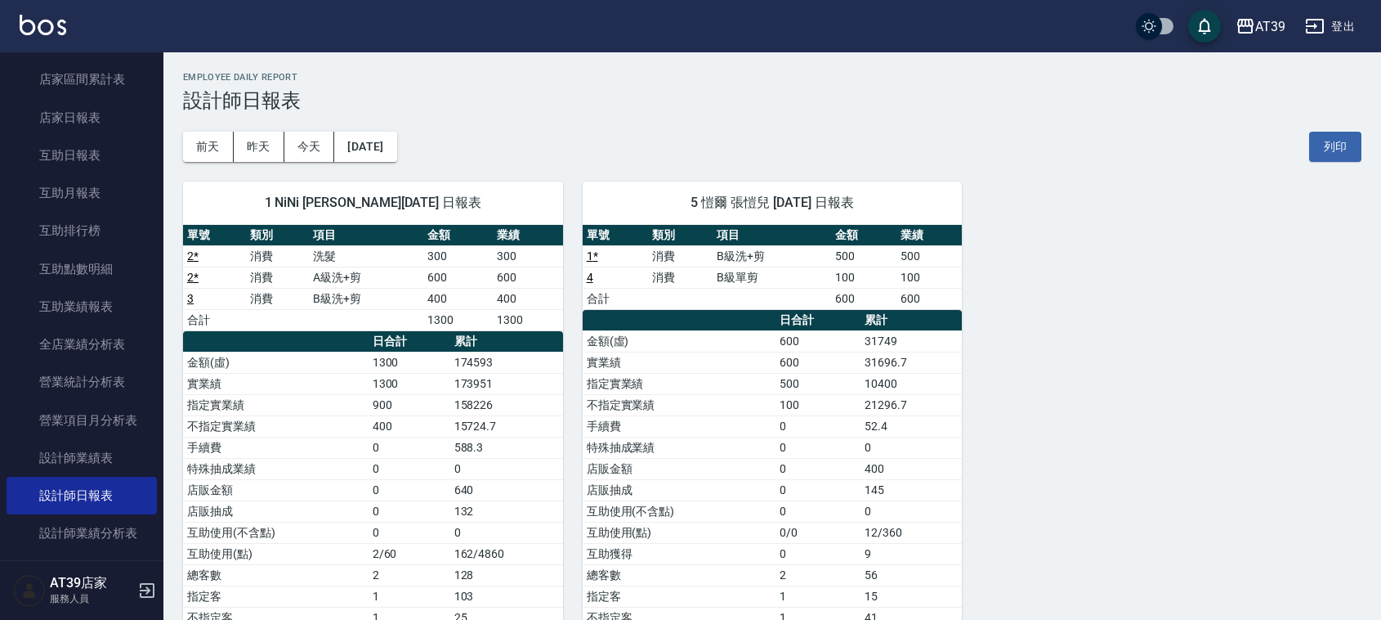
click at [22, 29] on img at bounding box center [43, 25] width 47 height 20
